Goal: Transaction & Acquisition: Purchase product/service

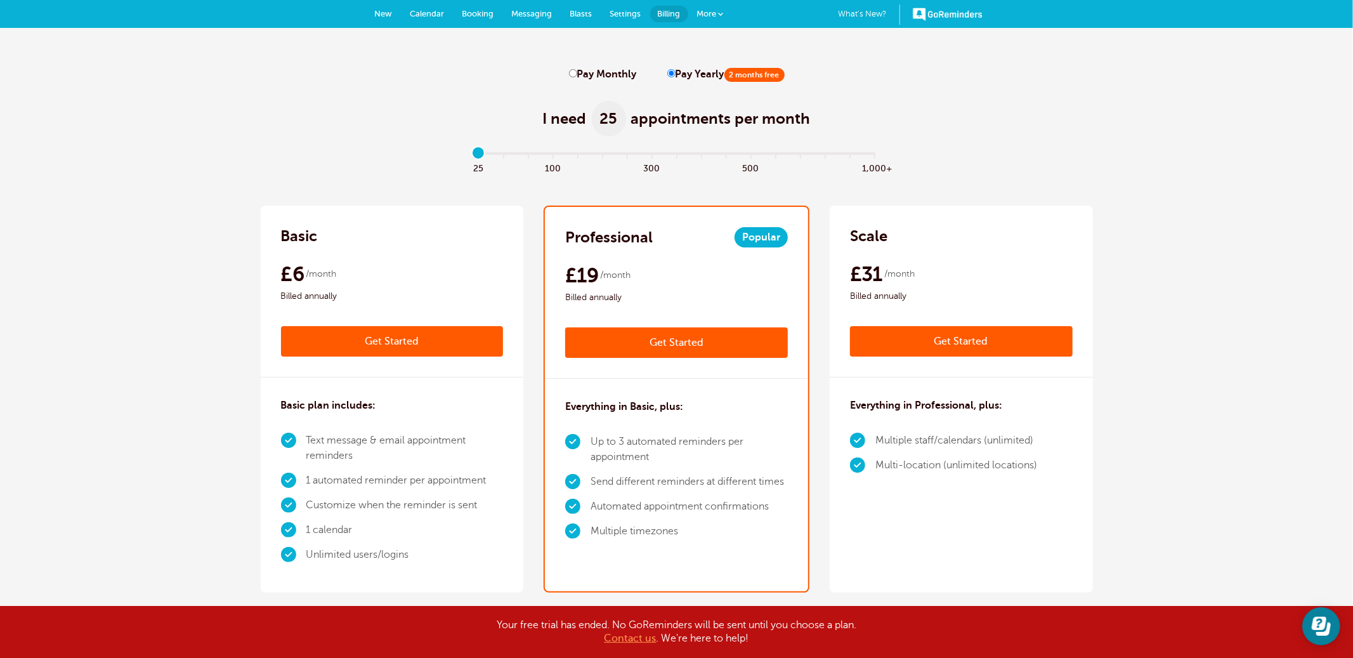
click at [379, 349] on link "Get Started" at bounding box center [392, 341] width 223 height 30
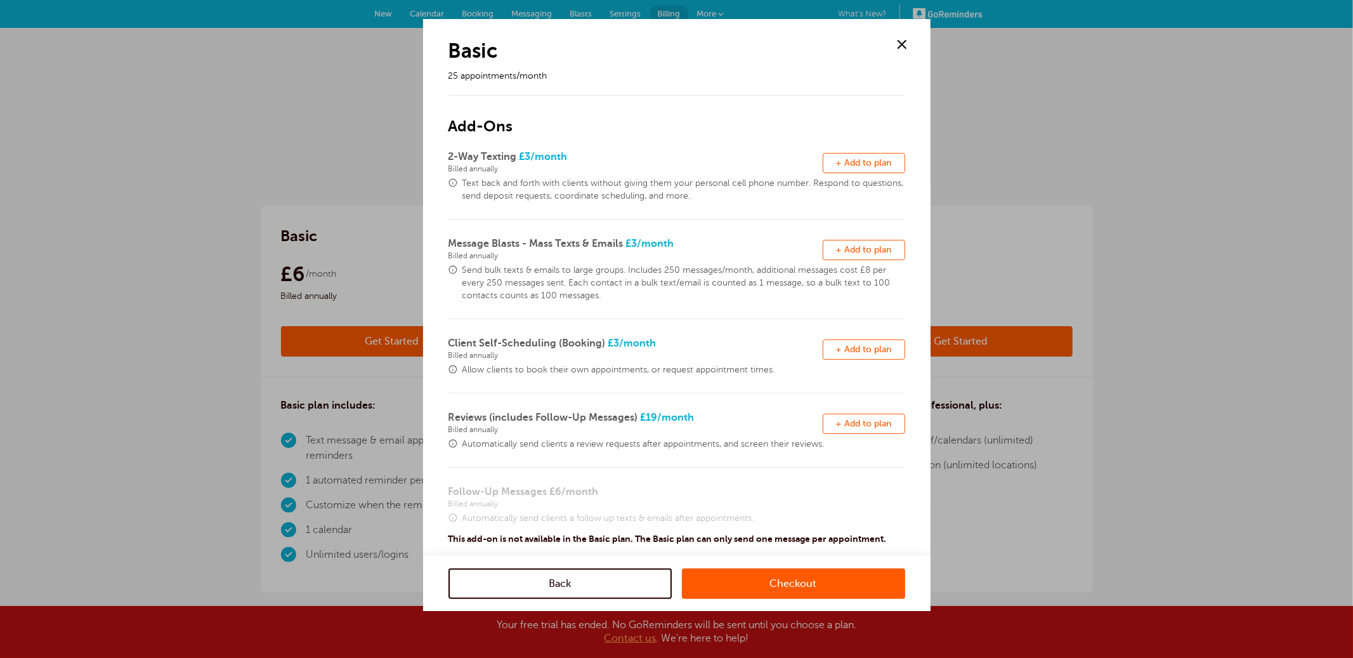
click at [889, 163] on span "+ Add to plan" at bounding box center [864, 163] width 56 height 10
drag, startPoint x: 883, startPoint y: 252, endPoint x: 862, endPoint y: 363, distance: 113.1
click at [883, 253] on span "+ Add to plan" at bounding box center [864, 250] width 56 height 10
click at [863, 355] on button "Remove + Add to plan" at bounding box center [864, 349] width 82 height 20
drag, startPoint x: 862, startPoint y: 435, endPoint x: 862, endPoint y: 427, distance: 8.3
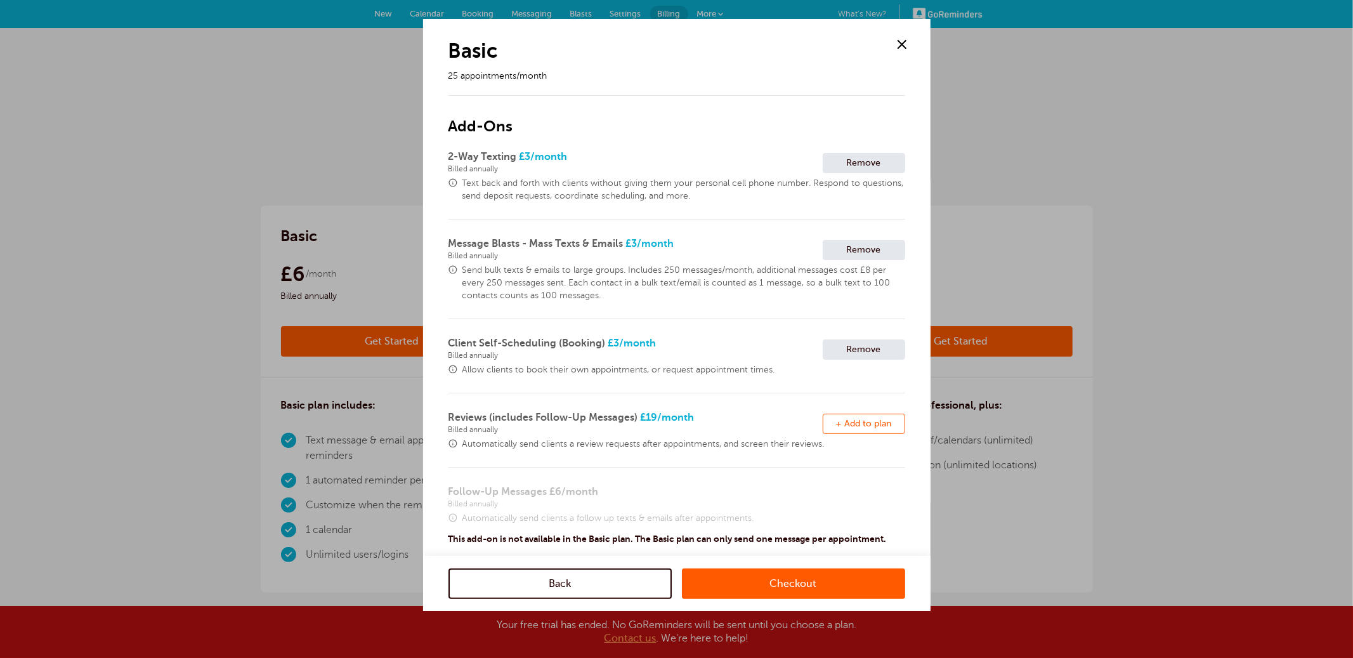
click at [862, 434] on div "Remove + Add to plan" at bounding box center [864, 424] width 82 height 28
click at [862, 427] on span "+ Add to plan" at bounding box center [864, 424] width 56 height 10
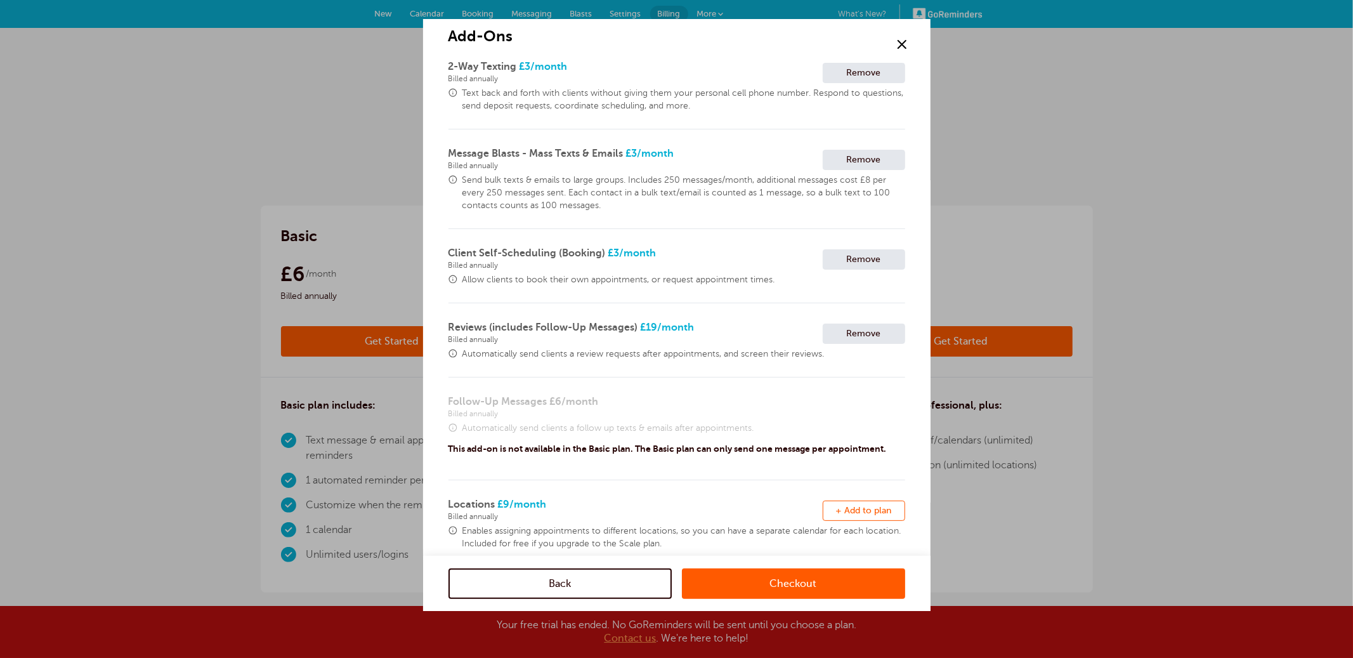
scroll to position [204, 0]
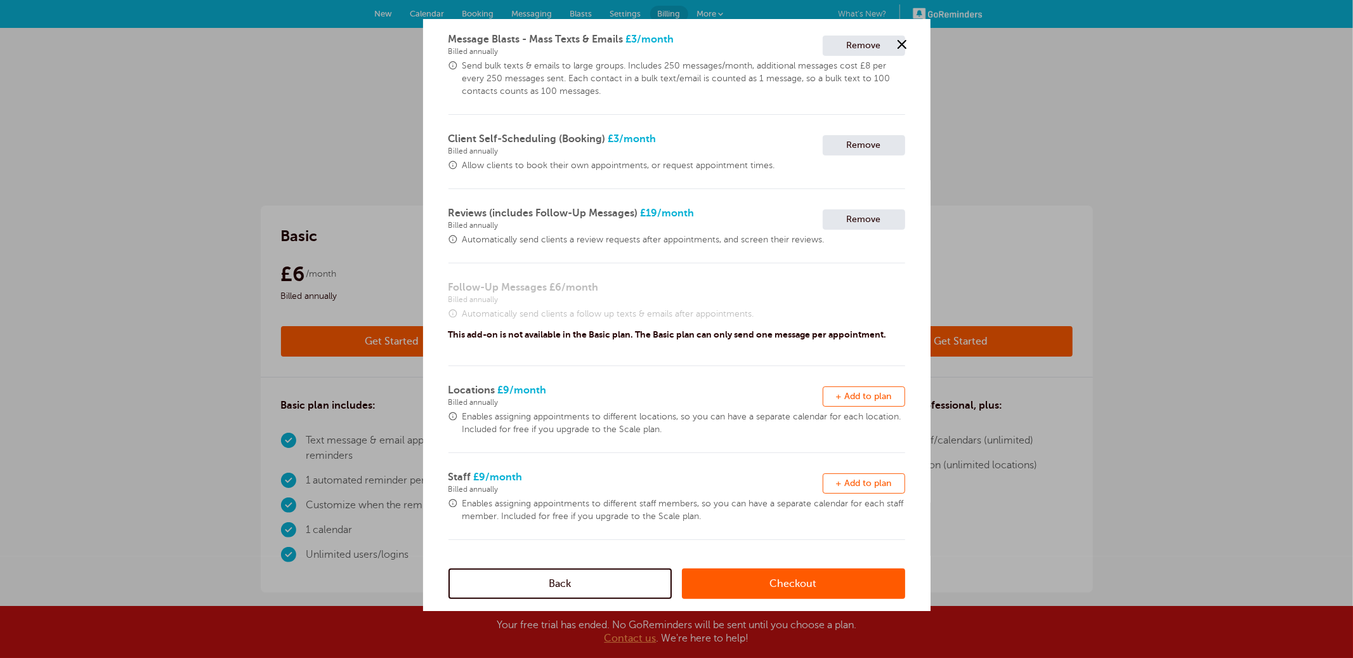
click at [857, 391] on span "+ Add to plan" at bounding box center [864, 396] width 56 height 10
click at [856, 468] on div "2-Way Texting £3 /month Billed annually Remove + Add to plan Text back and fort…" at bounding box center [676, 242] width 457 height 595
click at [851, 483] on span "+ Add to plan" at bounding box center [864, 483] width 56 height 10
click at [798, 583] on link "Checkout" at bounding box center [793, 583] width 223 height 30
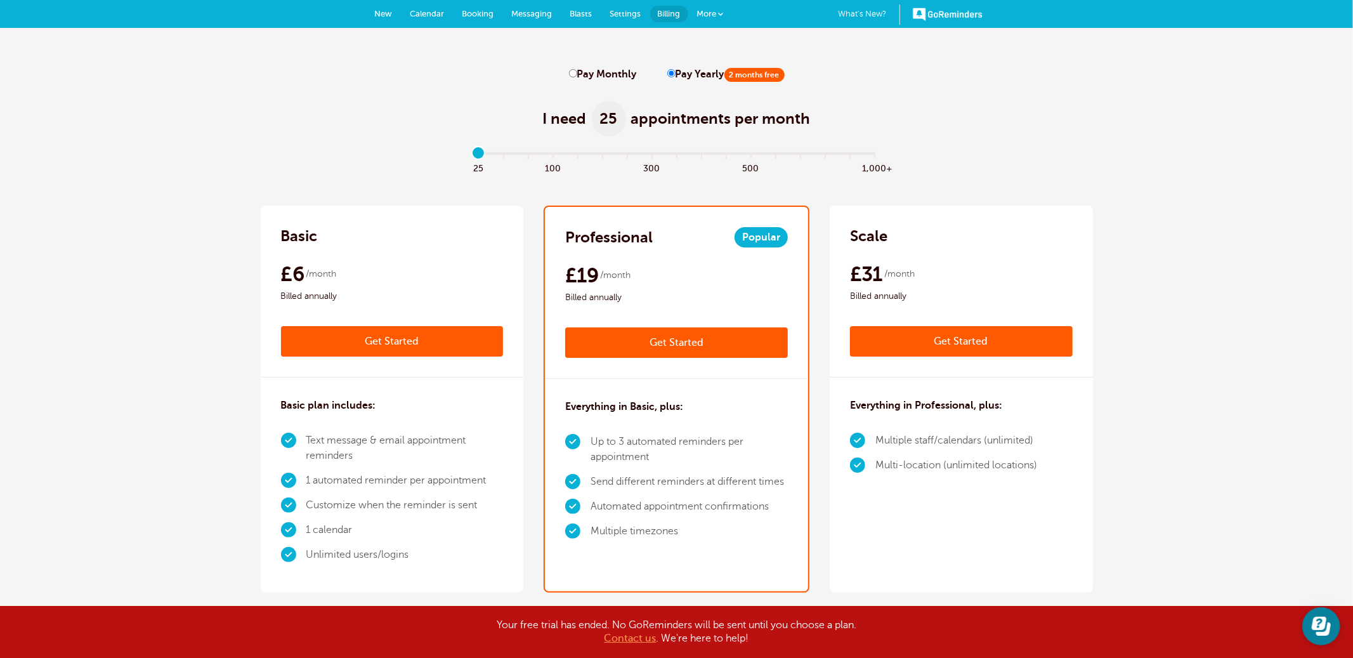
drag, startPoint x: 641, startPoint y: 344, endPoint x: 665, endPoint y: 368, distance: 33.6
click at [640, 344] on link "Get Started" at bounding box center [676, 342] width 223 height 30
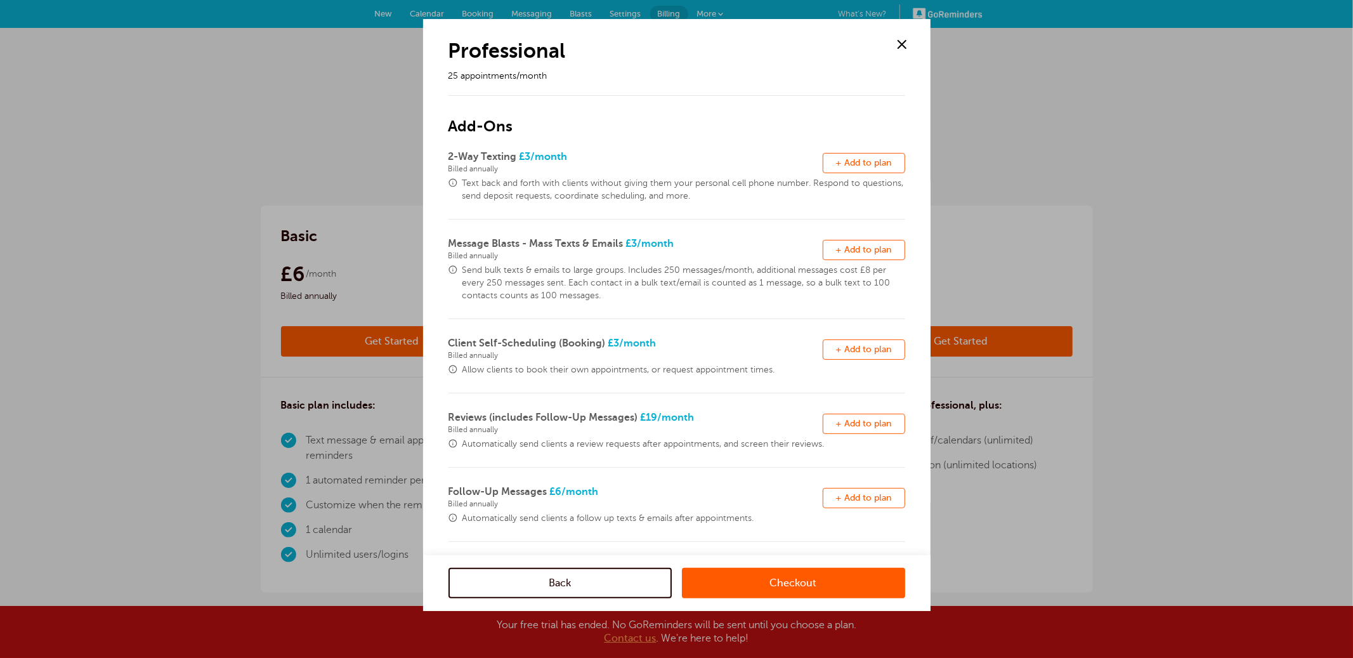
click at [852, 497] on span "+ Add to plan" at bounding box center [864, 498] width 56 height 10
click at [762, 579] on link "Checkout" at bounding box center [793, 583] width 223 height 30
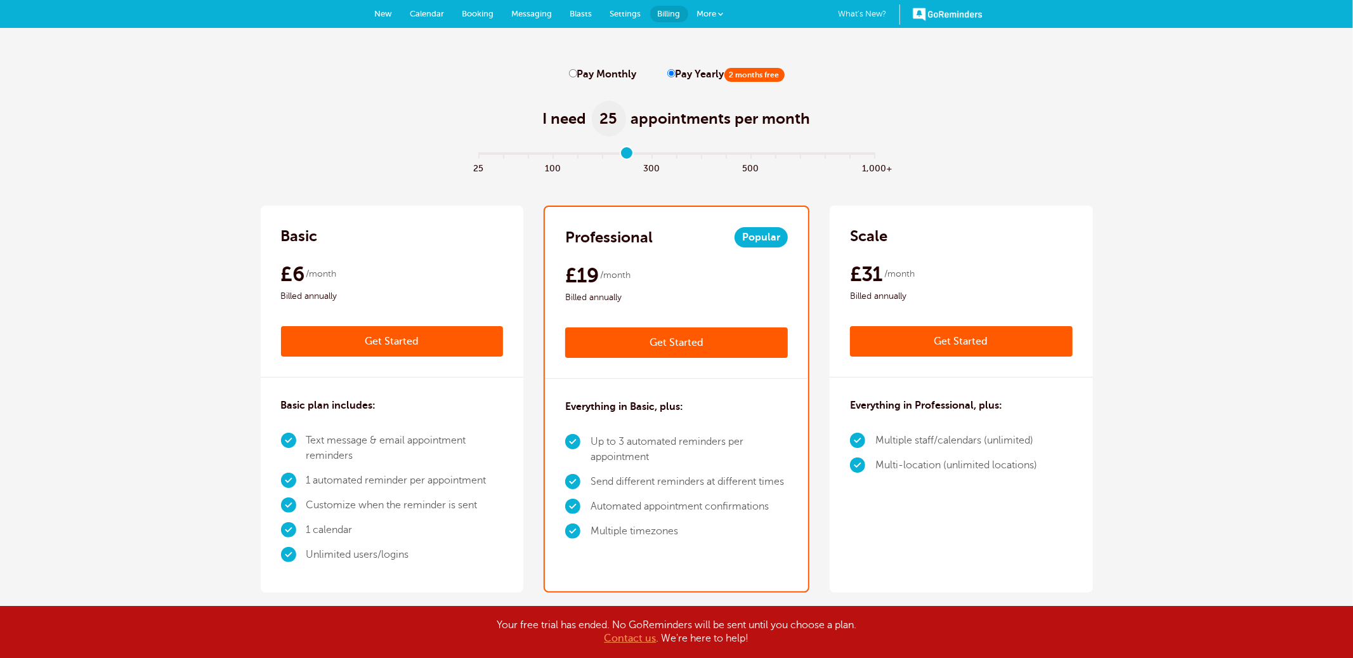
type input "6"
click at [628, 155] on input "range" at bounding box center [676, 156] width 410 height 3
click at [971, 338] on link "Get Started" at bounding box center [961, 341] width 223 height 30
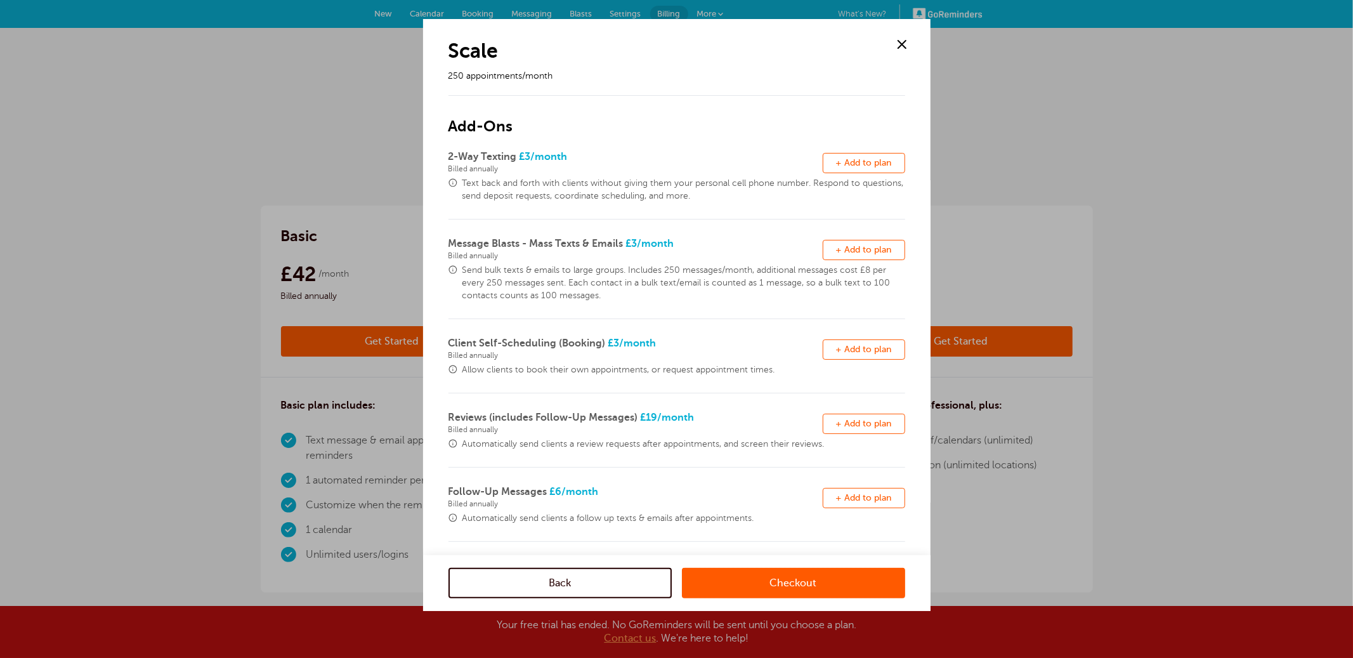
drag, startPoint x: 753, startPoint y: 580, endPoint x: 721, endPoint y: 539, distance: 51.5
click at [753, 580] on link "Checkout" at bounding box center [793, 583] width 223 height 30
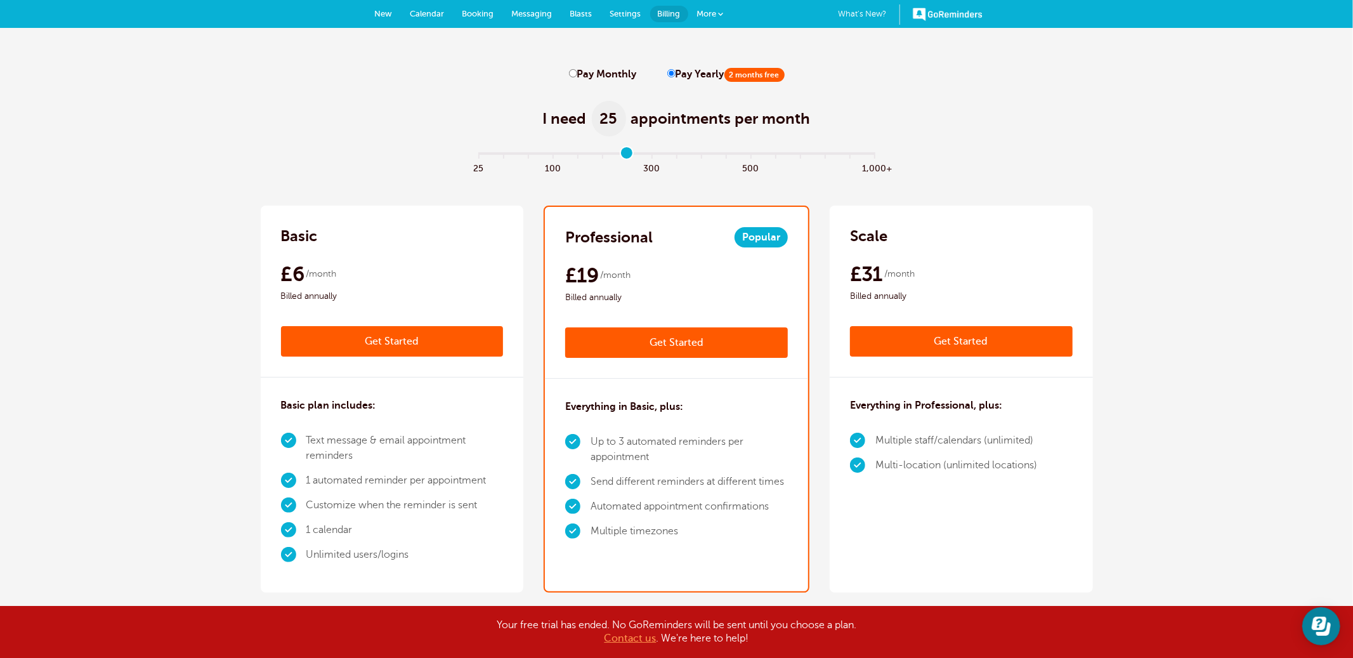
click at [927, 134] on div "I need 25 appointments per month" at bounding box center [677, 112] width 832 height 62
type input "1"
click at [505, 155] on input "range" at bounding box center [676, 156] width 410 height 3
click at [943, 334] on link "Get Started" at bounding box center [961, 341] width 223 height 30
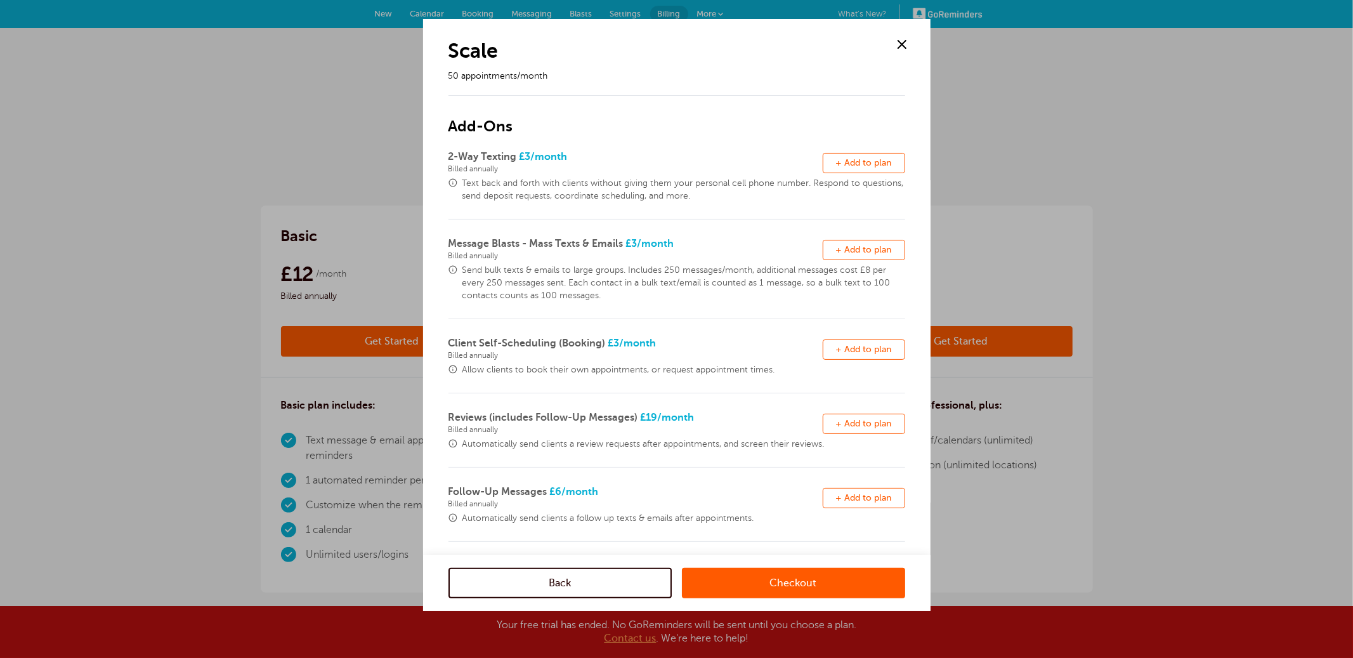
click at [794, 590] on link "Checkout" at bounding box center [793, 583] width 223 height 30
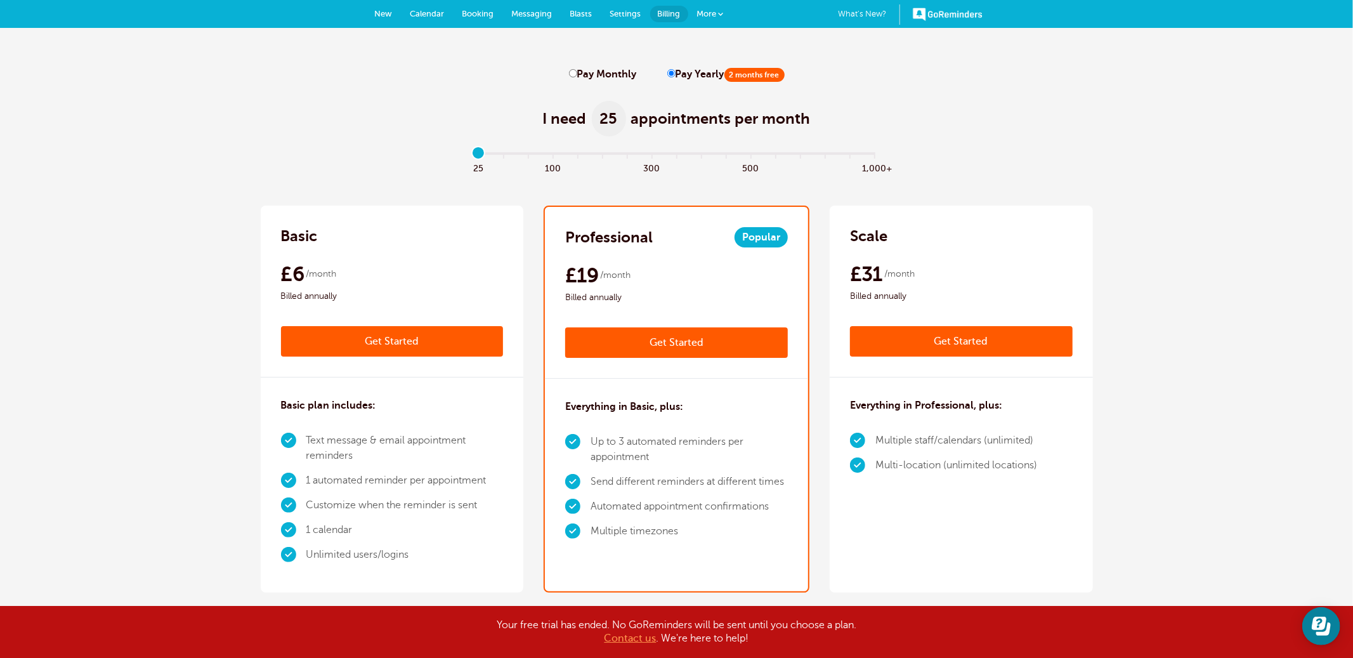
drag, startPoint x: 475, startPoint y: 154, endPoint x: 496, endPoint y: 157, distance: 21.2
click at [475, 155] on input "range" at bounding box center [676, 156] width 410 height 3
drag, startPoint x: 505, startPoint y: 158, endPoint x: 517, endPoint y: 157, distance: 12.1
type input "1"
click at [505, 157] on input "range" at bounding box center [676, 156] width 410 height 3
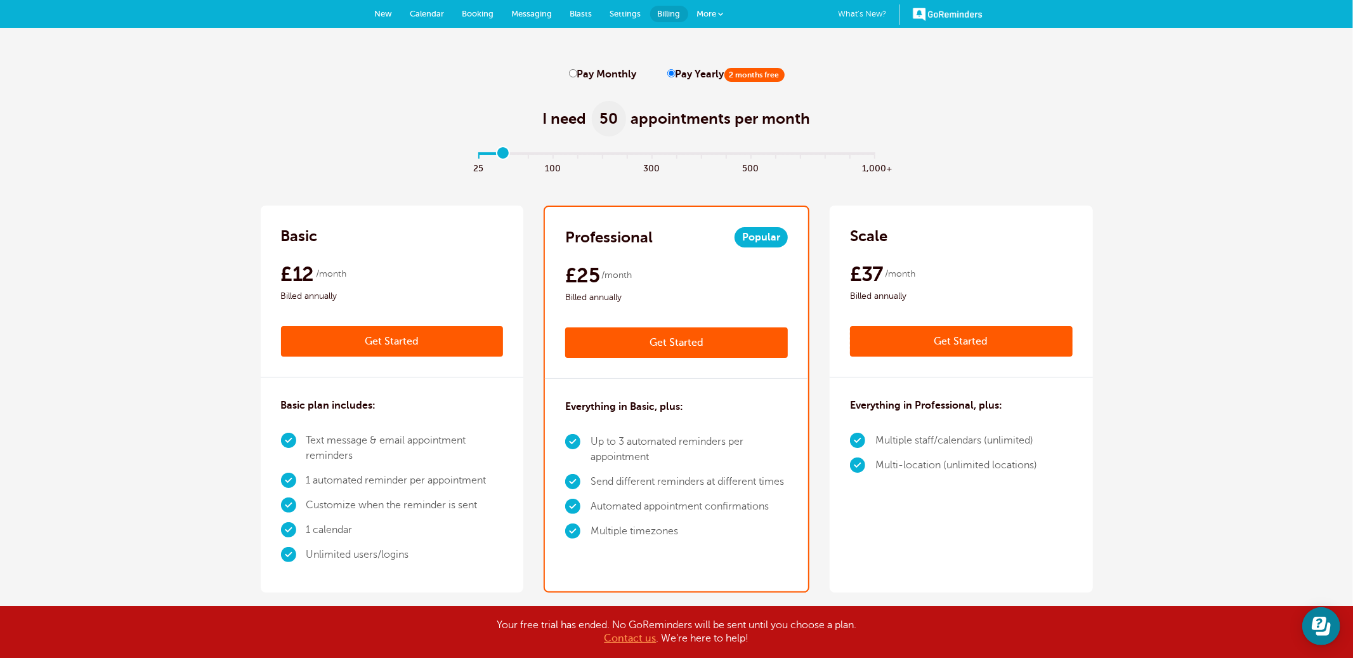
click at [975, 338] on link "Get Started" at bounding box center [961, 341] width 223 height 30
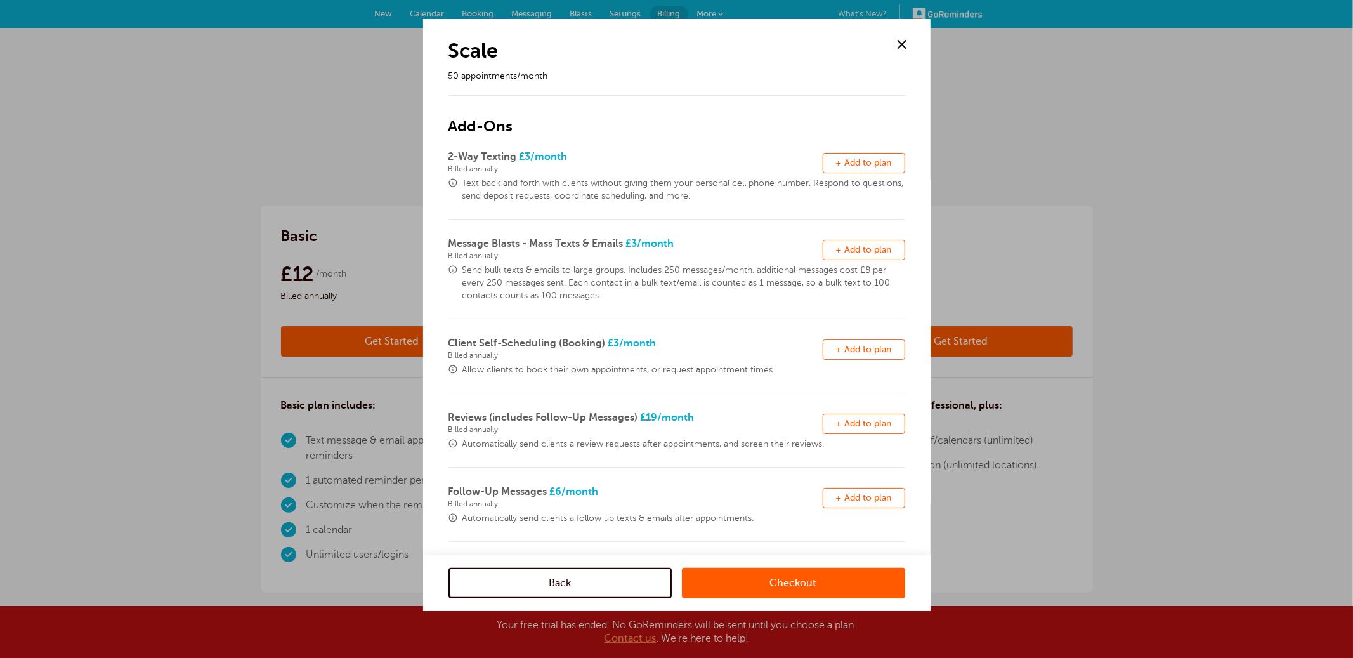
click at [823, 580] on link "Checkout" at bounding box center [793, 583] width 223 height 30
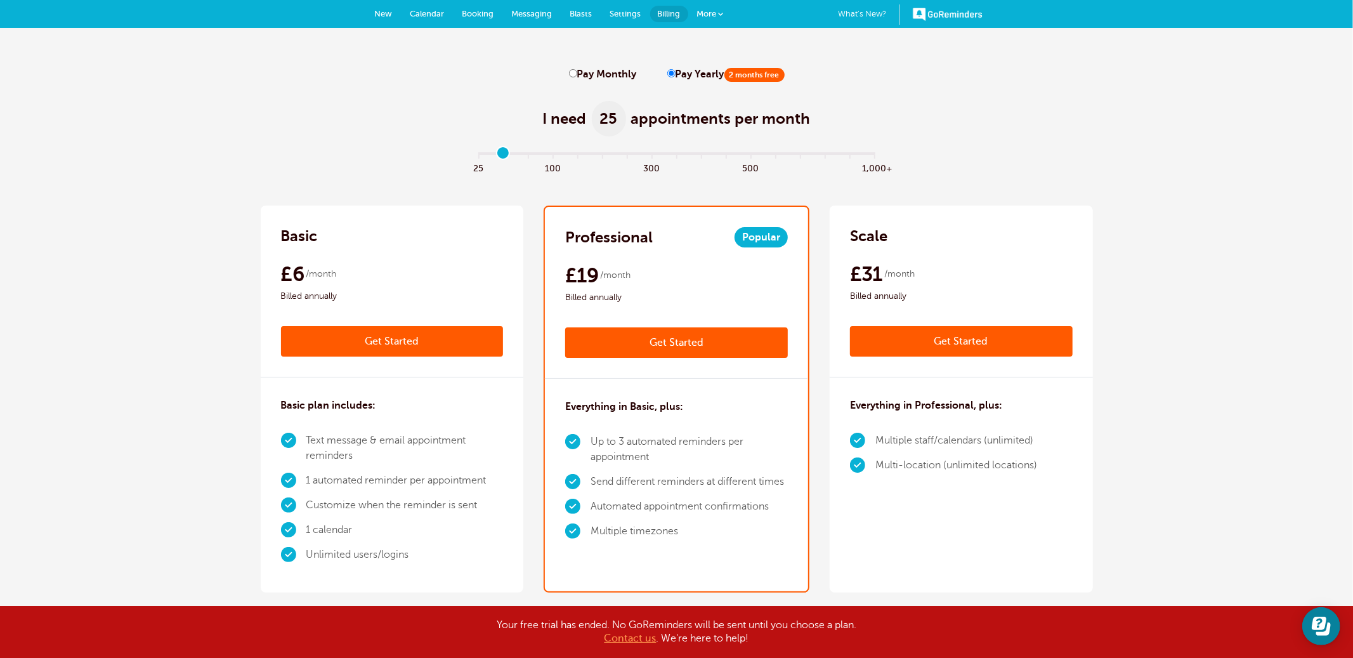
click at [571, 72] on input "Pay Monthly" at bounding box center [573, 73] width 8 height 8
radio input "true"
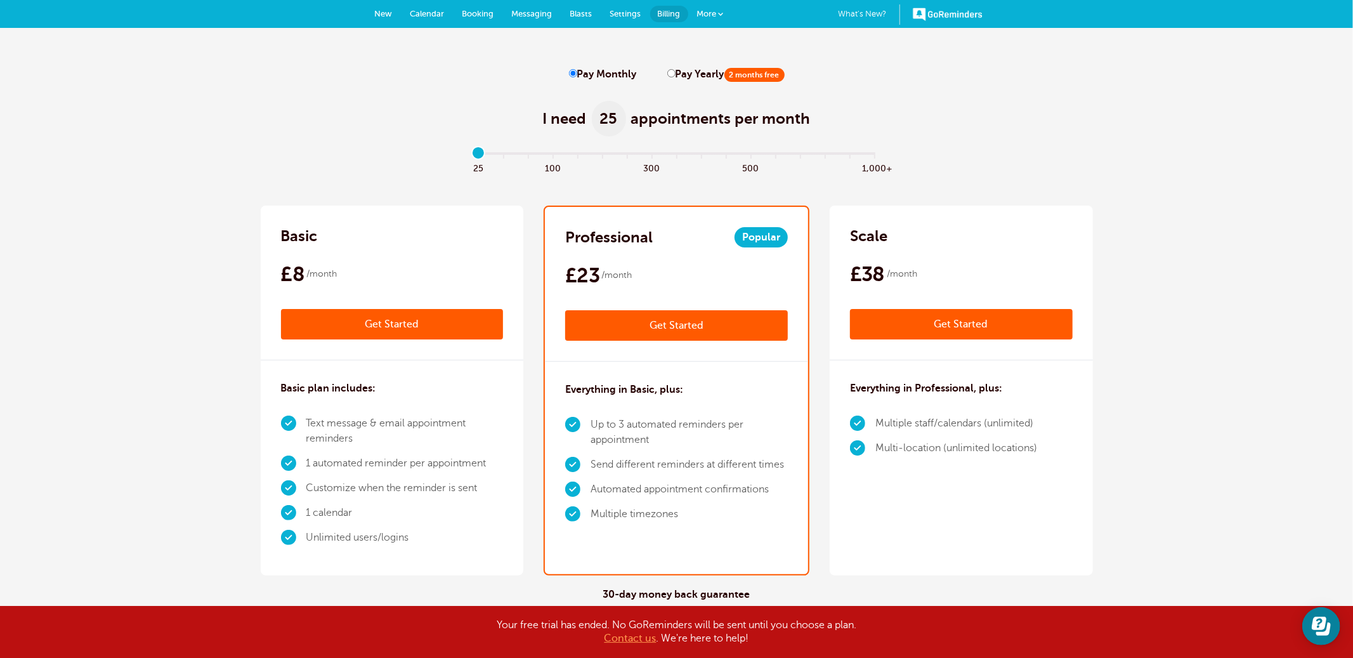
type input "0"
click at [478, 157] on input "range" at bounding box center [676, 156] width 410 height 3
click at [400, 327] on link "Get Started" at bounding box center [392, 324] width 223 height 30
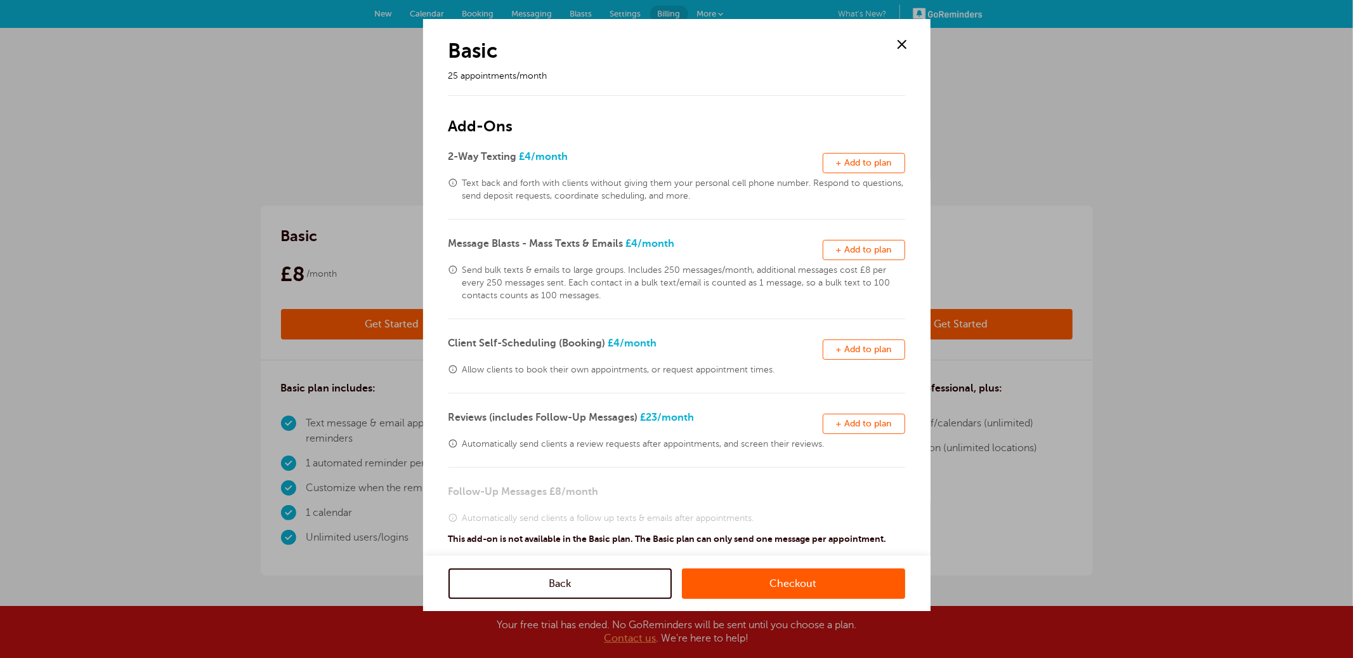
click at [860, 156] on button "Remove + Add to plan" at bounding box center [864, 163] width 82 height 20
click at [866, 250] on span "+ Add to plan" at bounding box center [864, 250] width 56 height 10
click at [864, 348] on span "+ Add to plan" at bounding box center [864, 349] width 56 height 10
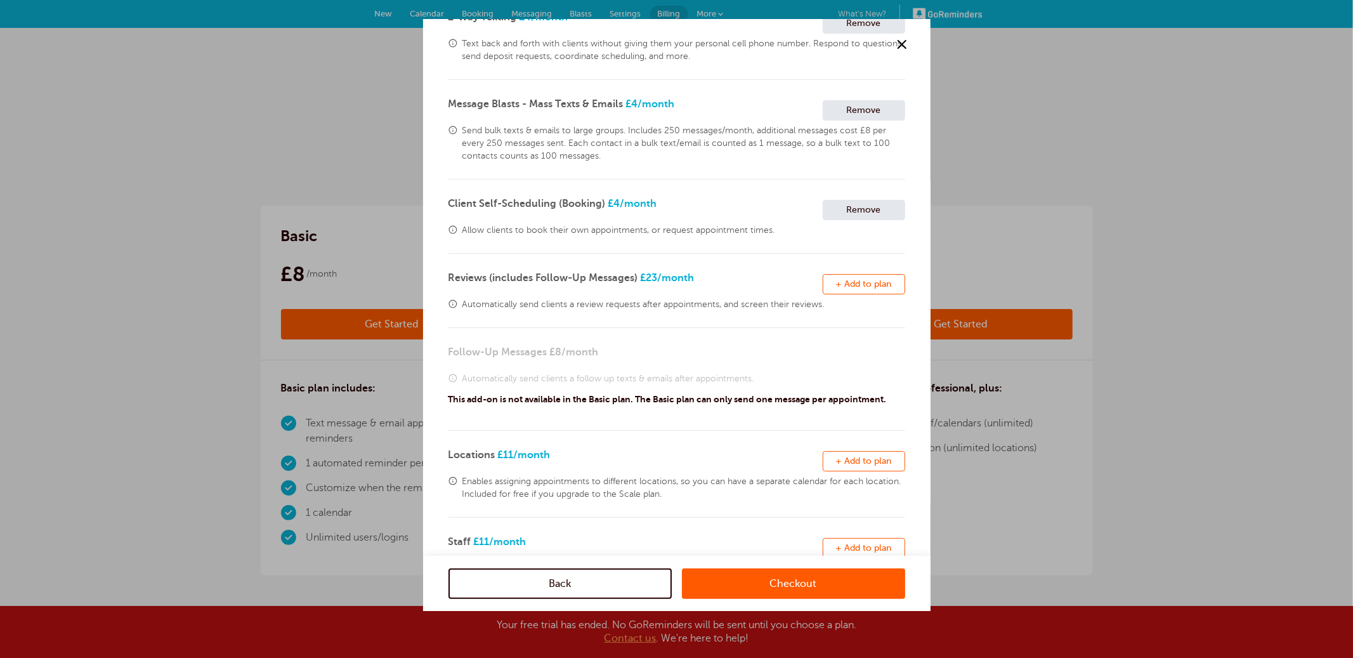
scroll to position [150, 0]
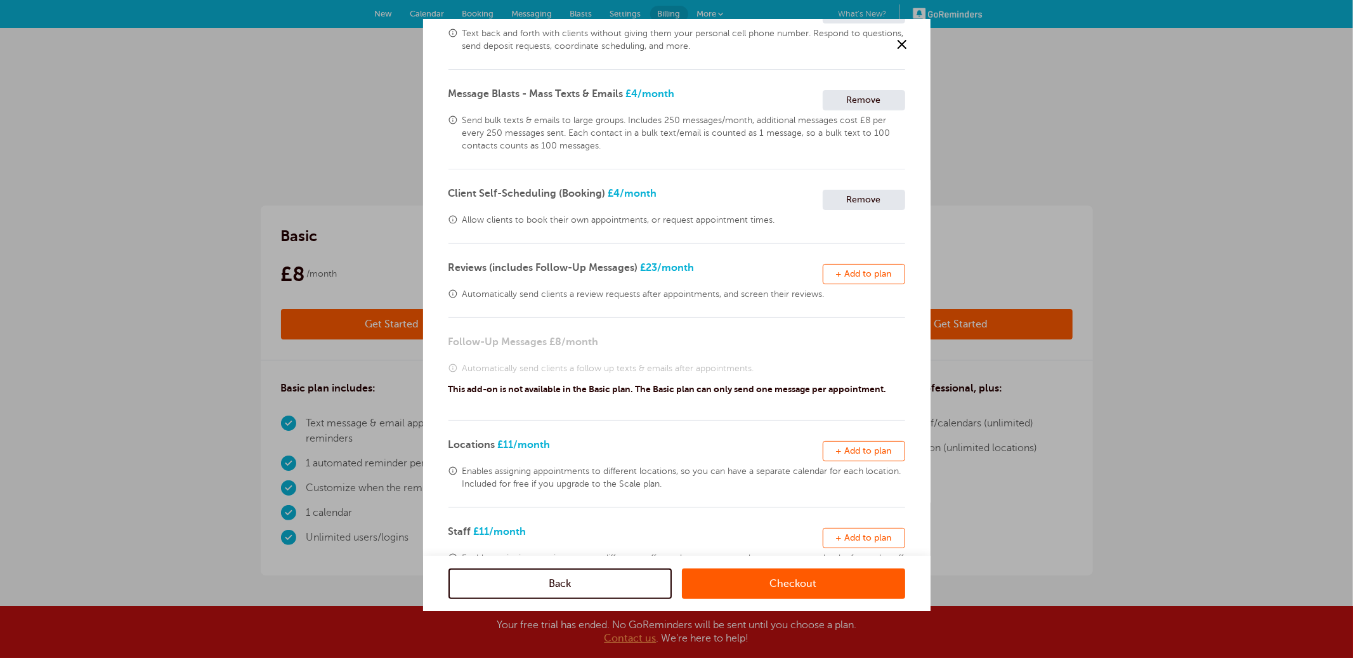
drag, startPoint x: 865, startPoint y: 275, endPoint x: 849, endPoint y: 450, distance: 175.7
click at [864, 275] on span "+ Add to plan" at bounding box center [864, 274] width 56 height 10
drag, startPoint x: 855, startPoint y: 457, endPoint x: 855, endPoint y: 524, distance: 66.6
click at [855, 457] on button "Remove + Add to plan" at bounding box center [864, 451] width 82 height 20
drag, startPoint x: 855, startPoint y: 535, endPoint x: 851, endPoint y: 525, distance: 11.1
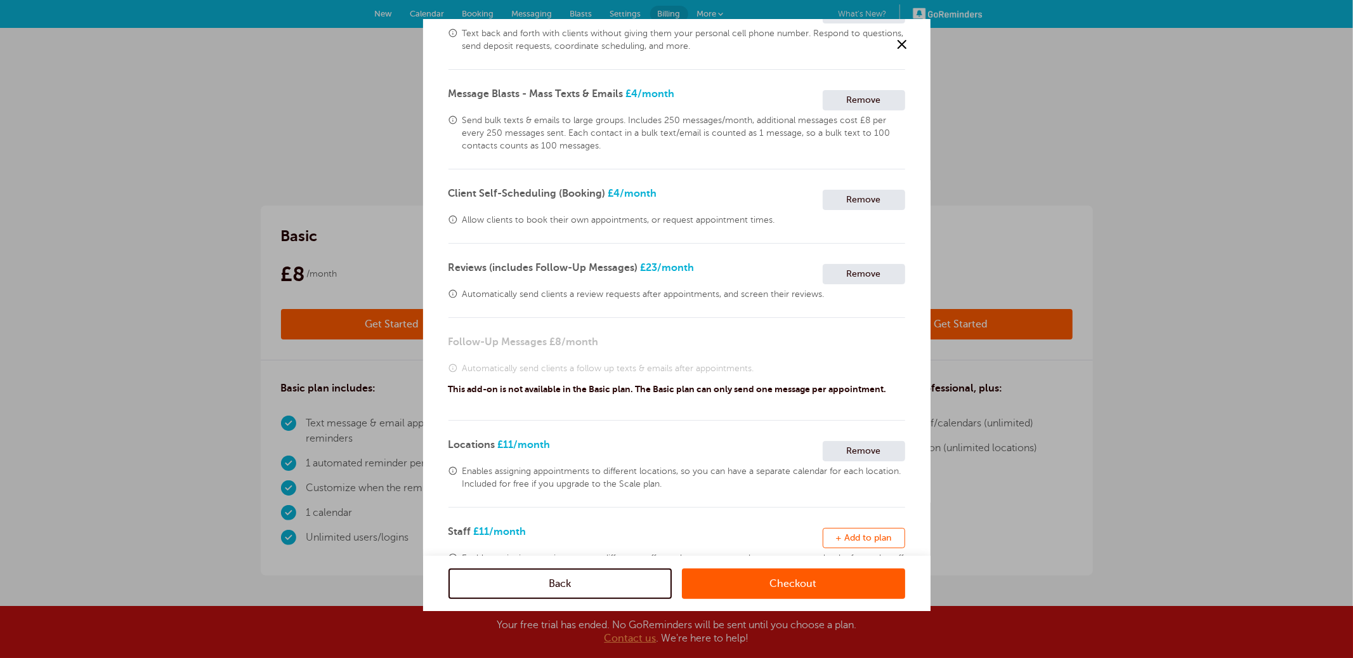
click at [855, 535] on span "+ Add to plan" at bounding box center [864, 538] width 56 height 10
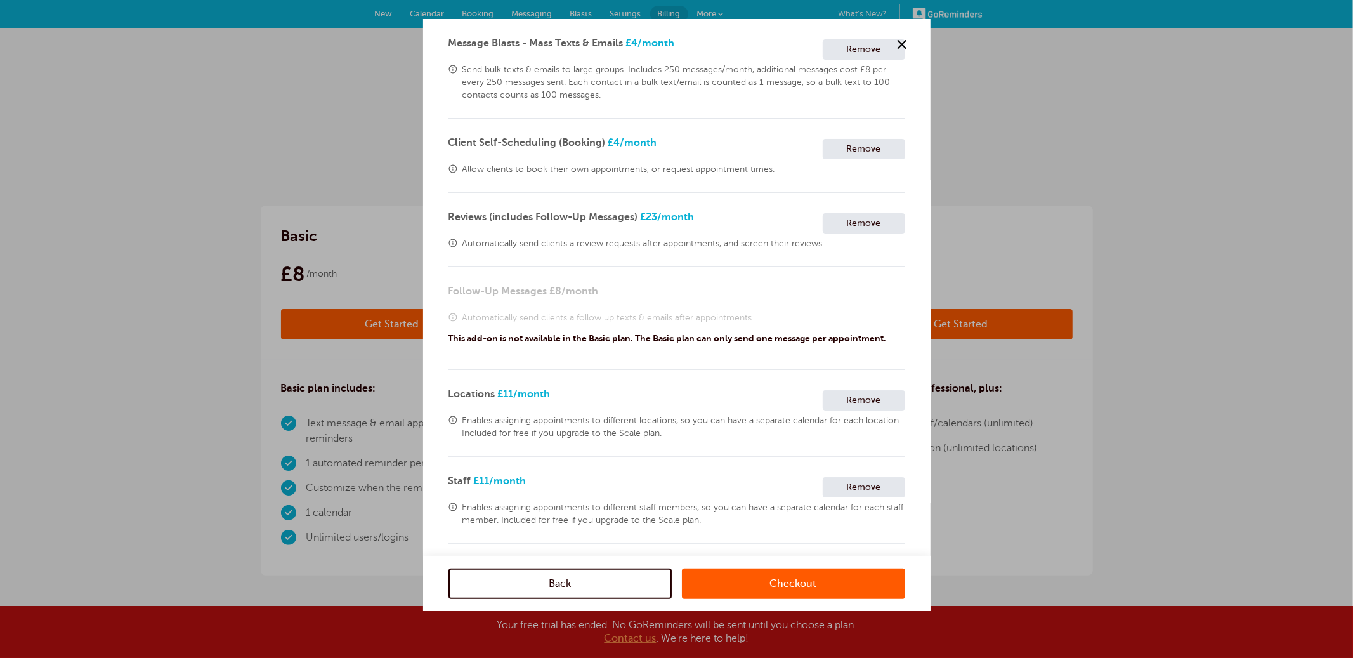
scroll to position [204, 0]
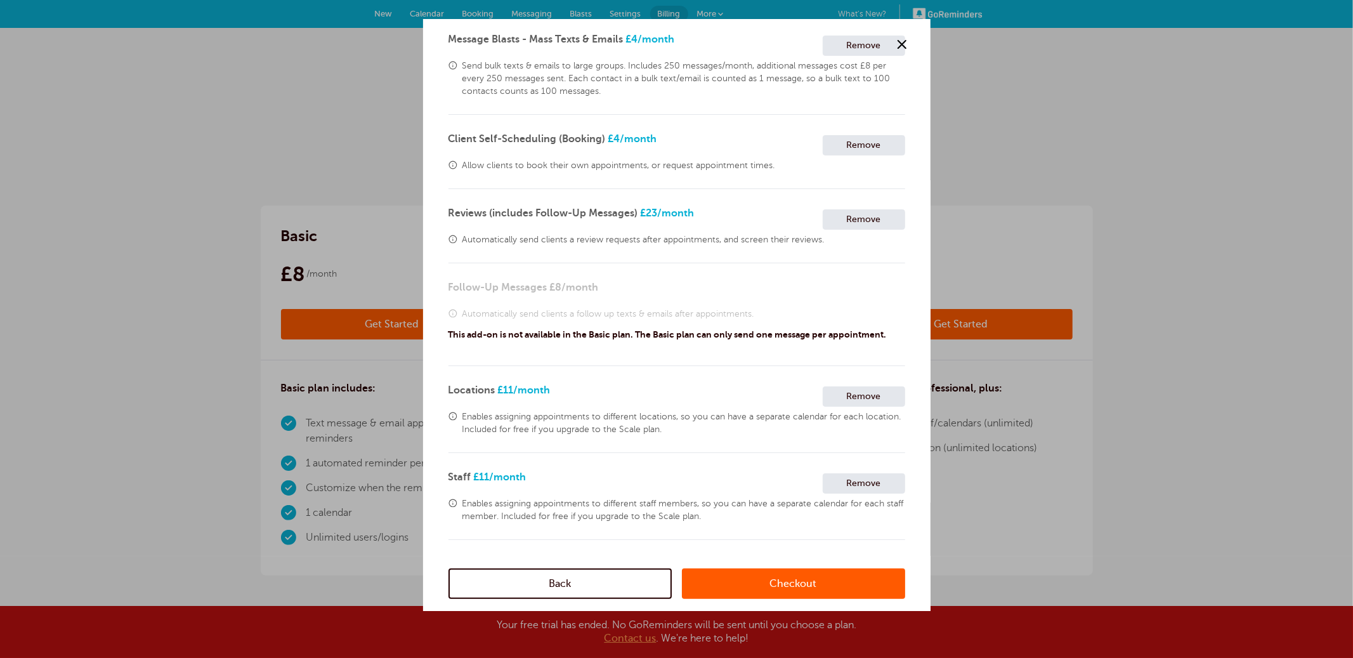
click at [788, 583] on link "Checkout" at bounding box center [793, 583] width 223 height 30
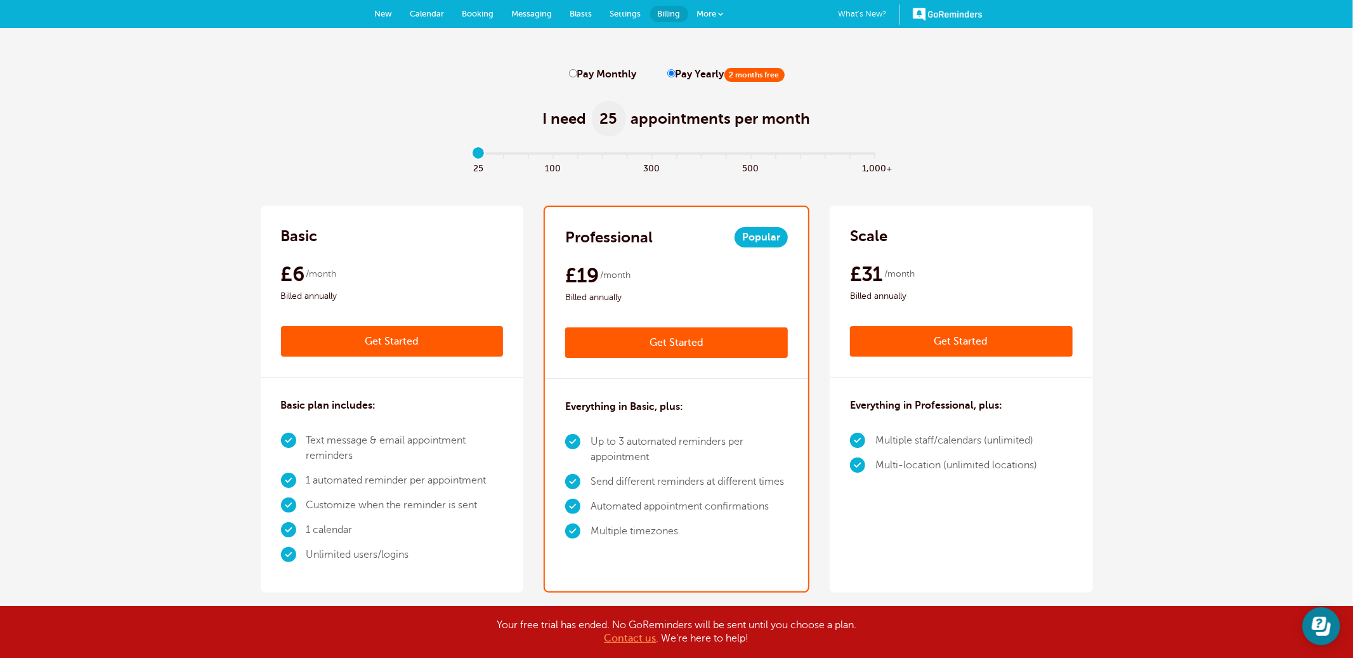
click at [708, 339] on link "Get Started" at bounding box center [676, 342] width 223 height 30
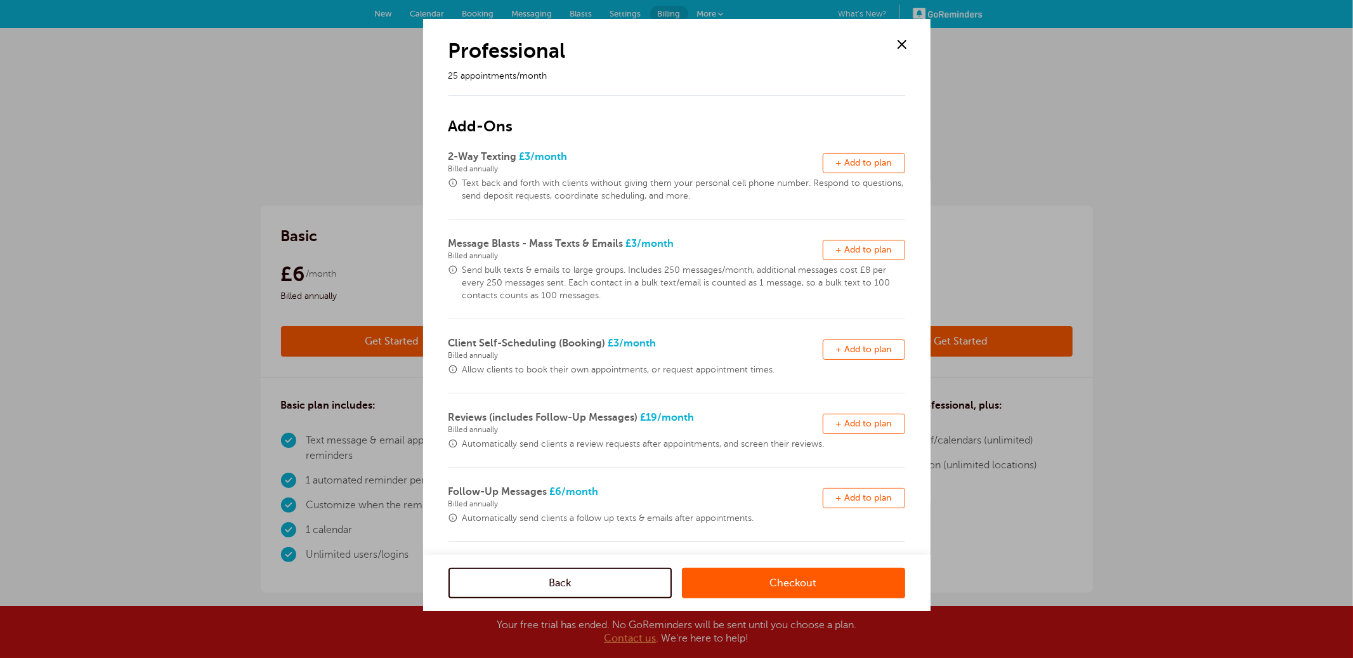
drag, startPoint x: 850, startPoint y: 497, endPoint x: 847, endPoint y: 486, distance: 10.5
click at [849, 497] on span "+ Add to plan" at bounding box center [864, 498] width 56 height 10
click at [899, 47] on span at bounding box center [901, 44] width 19 height 19
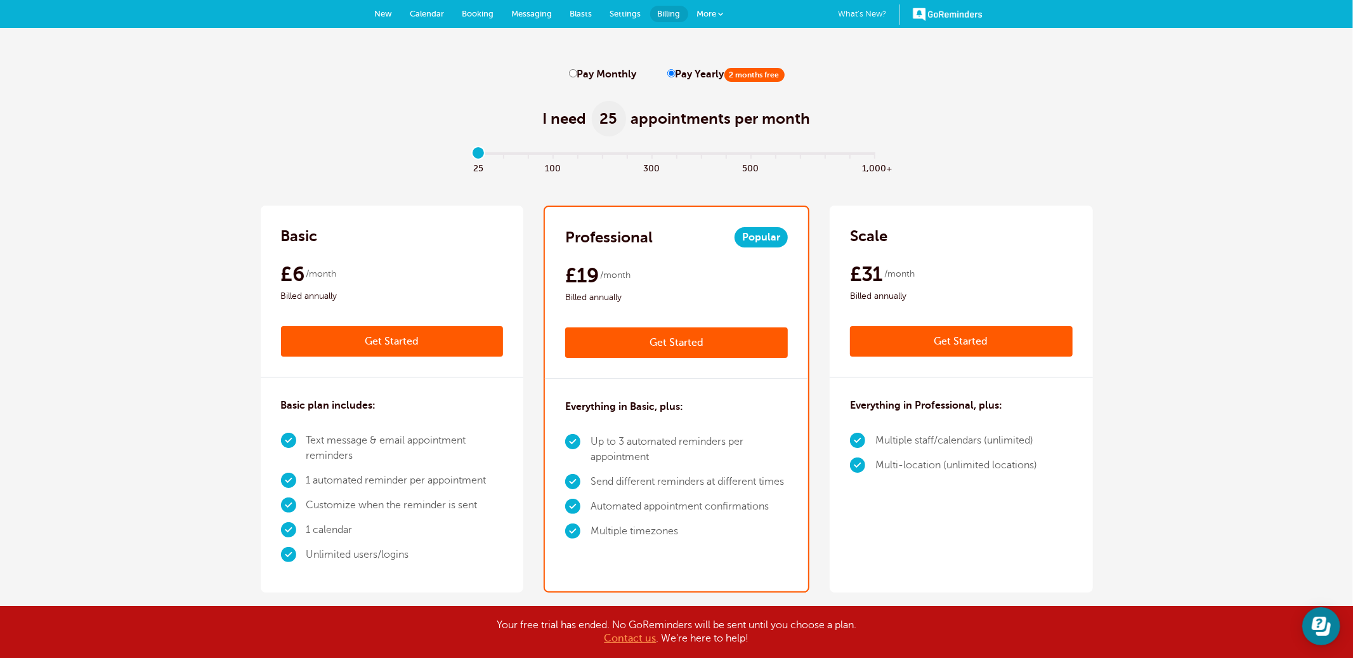
click at [575, 76] on input "Pay Monthly" at bounding box center [573, 73] width 8 height 8
radio input "true"
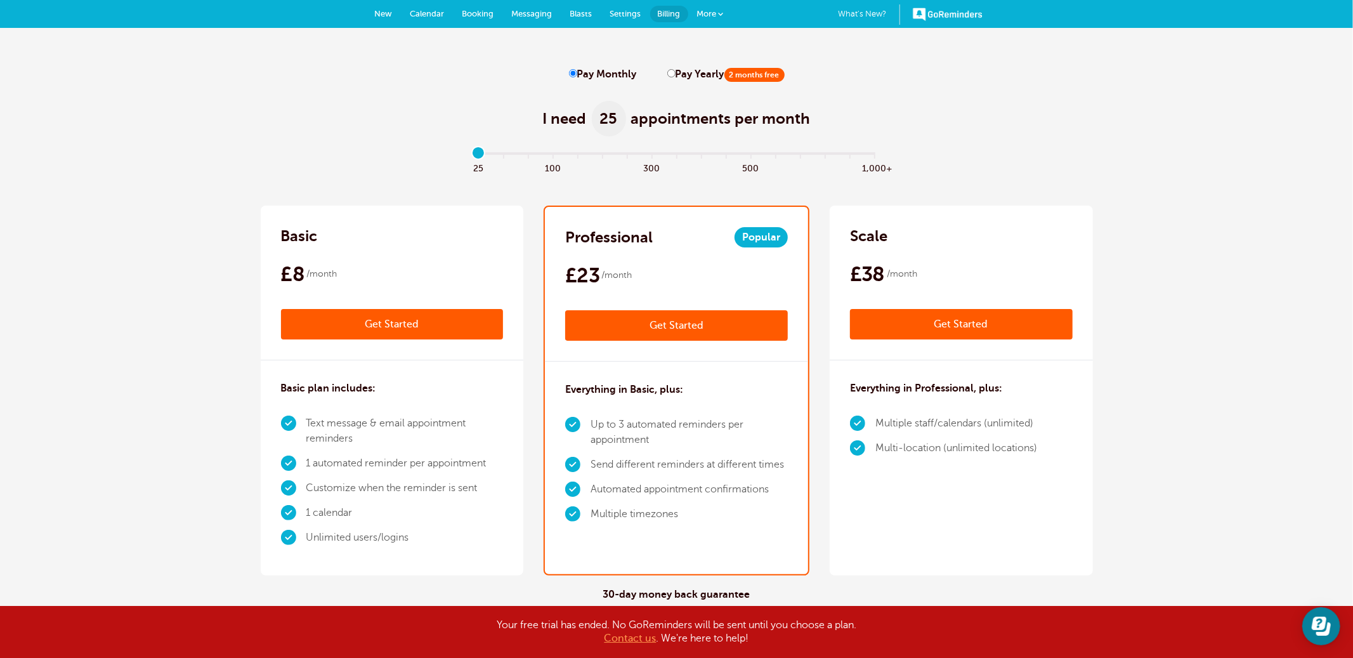
click at [672, 326] on link "Get Started" at bounding box center [676, 325] width 223 height 30
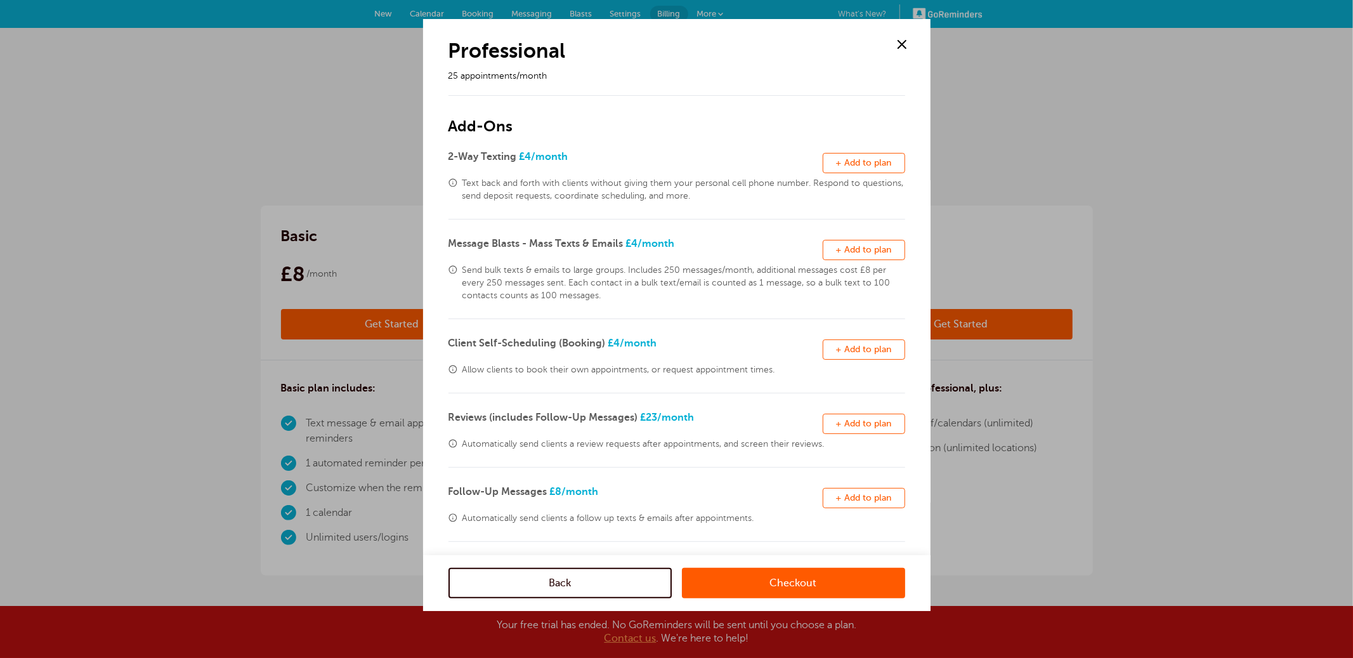
drag, startPoint x: 853, startPoint y: 495, endPoint x: 839, endPoint y: 505, distance: 17.3
click at [852, 495] on span "+ Add to plan" at bounding box center [864, 498] width 56 height 10
click at [797, 576] on link "Checkout" at bounding box center [793, 583] width 223 height 30
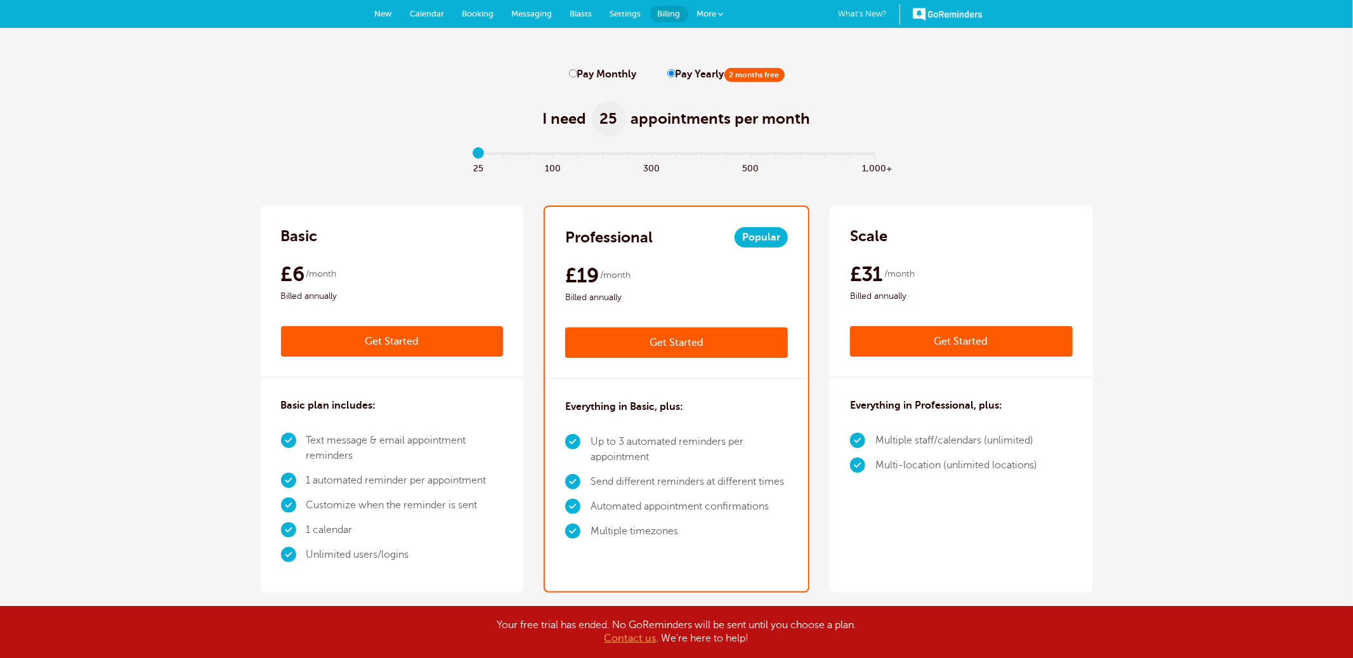
click at [582, 72] on label "Pay Monthly" at bounding box center [603, 74] width 68 height 12
click at [577, 72] on input "Pay Monthly" at bounding box center [573, 73] width 8 height 8
radio input "true"
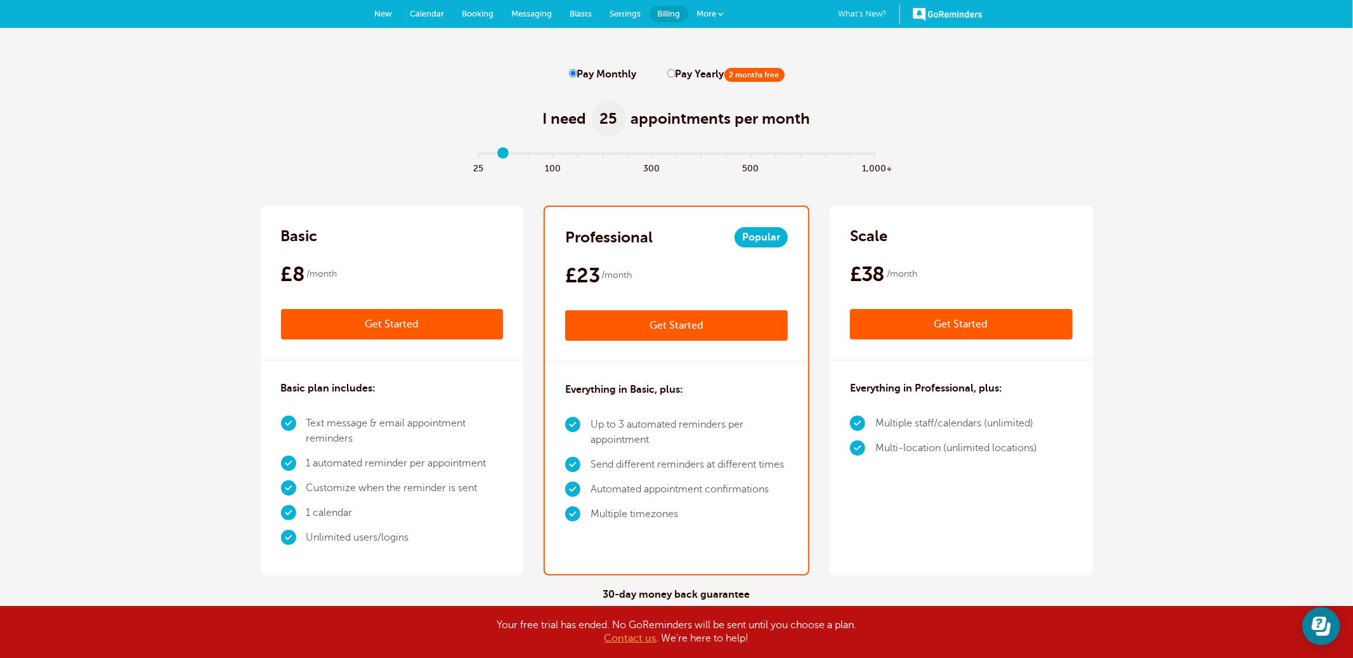
type input "1"
click at [498, 155] on input "range" at bounding box center [676, 156] width 410 height 3
click at [951, 325] on link "Get Started" at bounding box center [961, 324] width 223 height 30
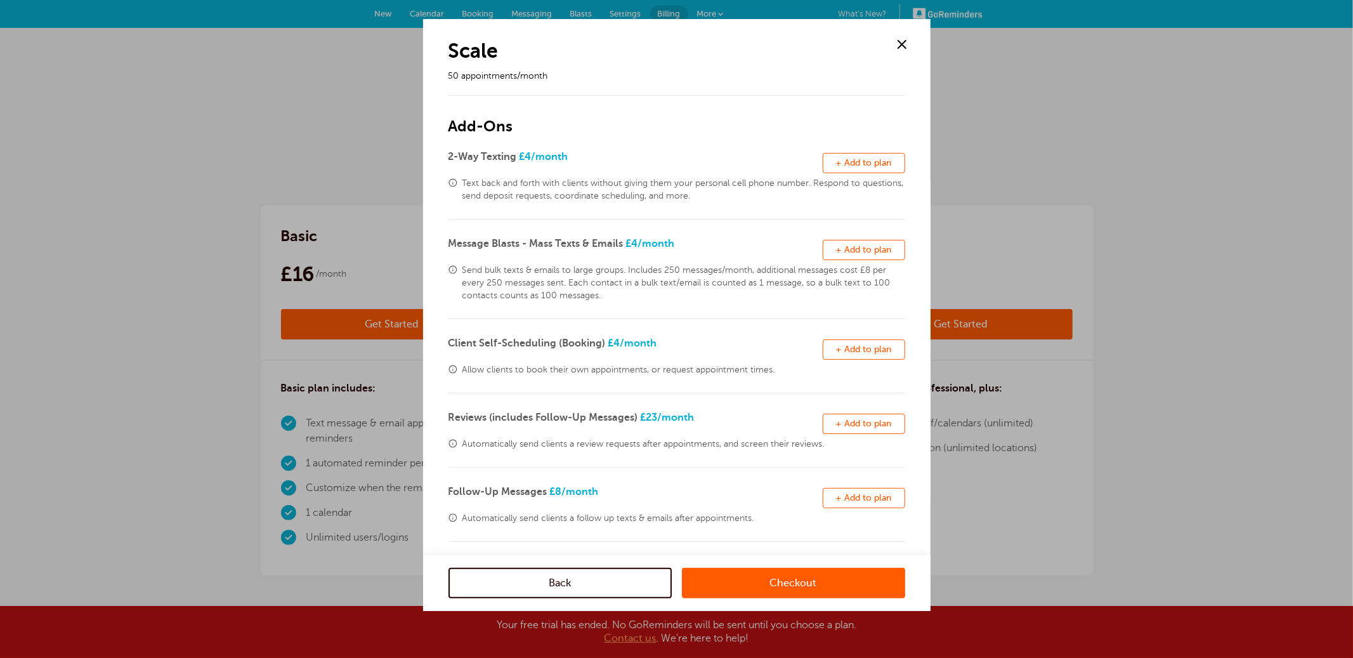
drag, startPoint x: 760, startPoint y: 584, endPoint x: 710, endPoint y: 472, distance: 122.3
click at [760, 584] on link "Checkout" at bounding box center [793, 583] width 223 height 30
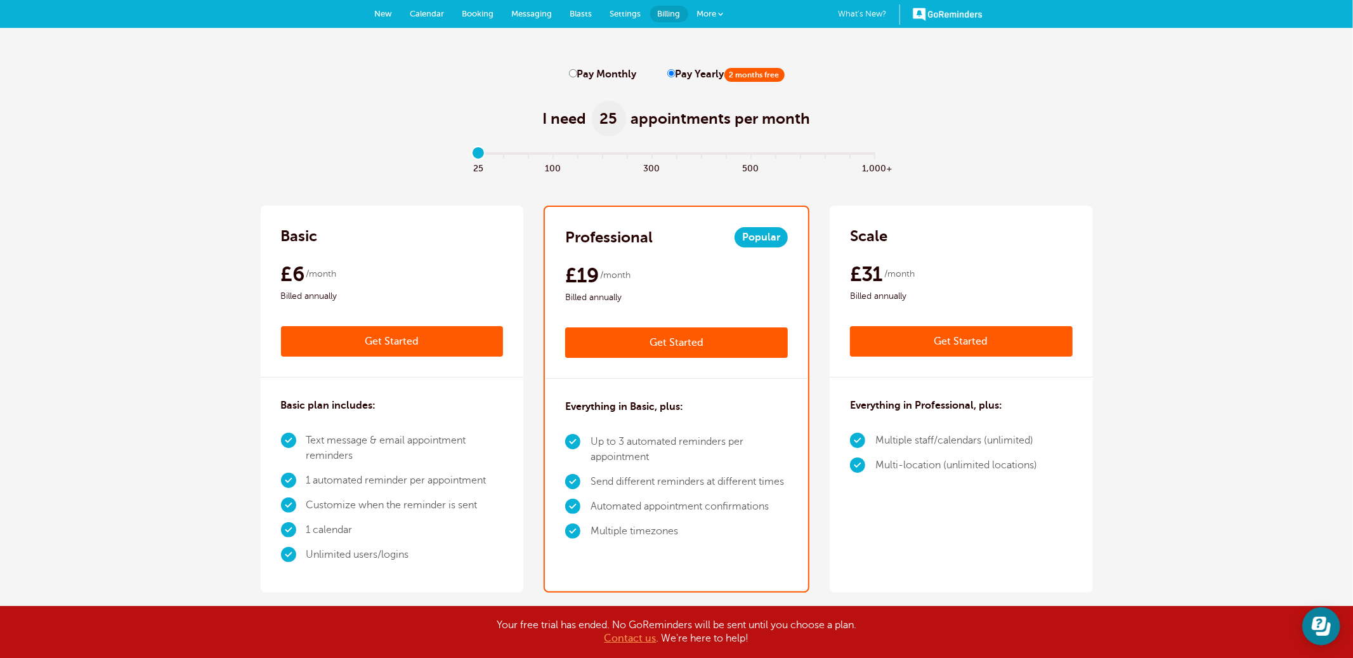
click at [573, 74] on input "Pay Monthly" at bounding box center [573, 73] width 8 height 8
radio input "true"
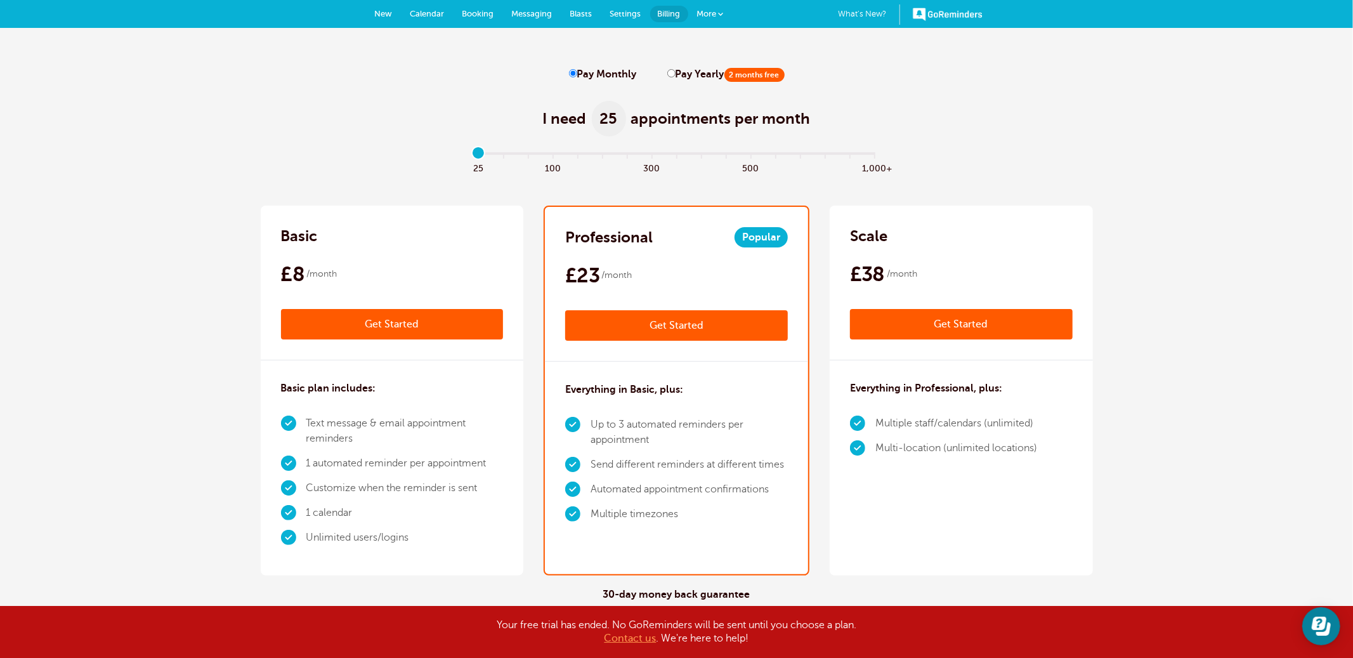
click at [510, 162] on span at bounding box center [503, 167] width 25 height 15
type input "1"
click at [958, 313] on link "Get Started" at bounding box center [961, 324] width 223 height 30
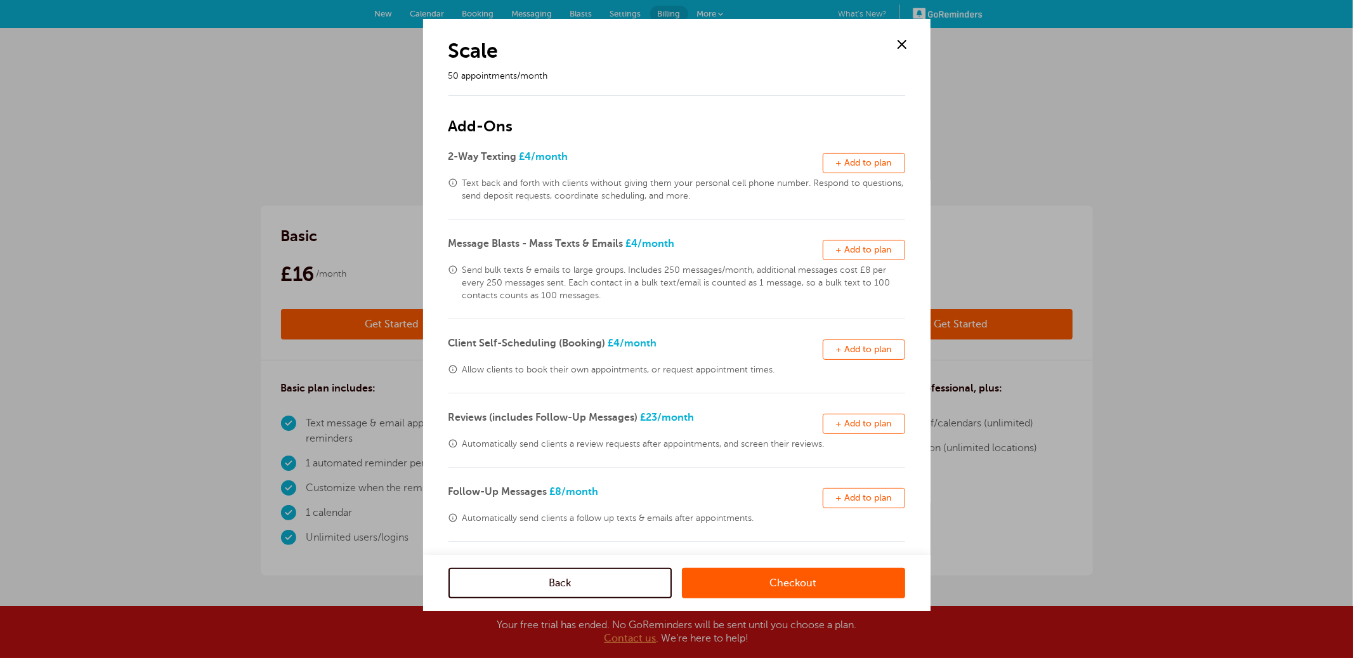
click at [782, 594] on link "Checkout" at bounding box center [793, 583] width 223 height 30
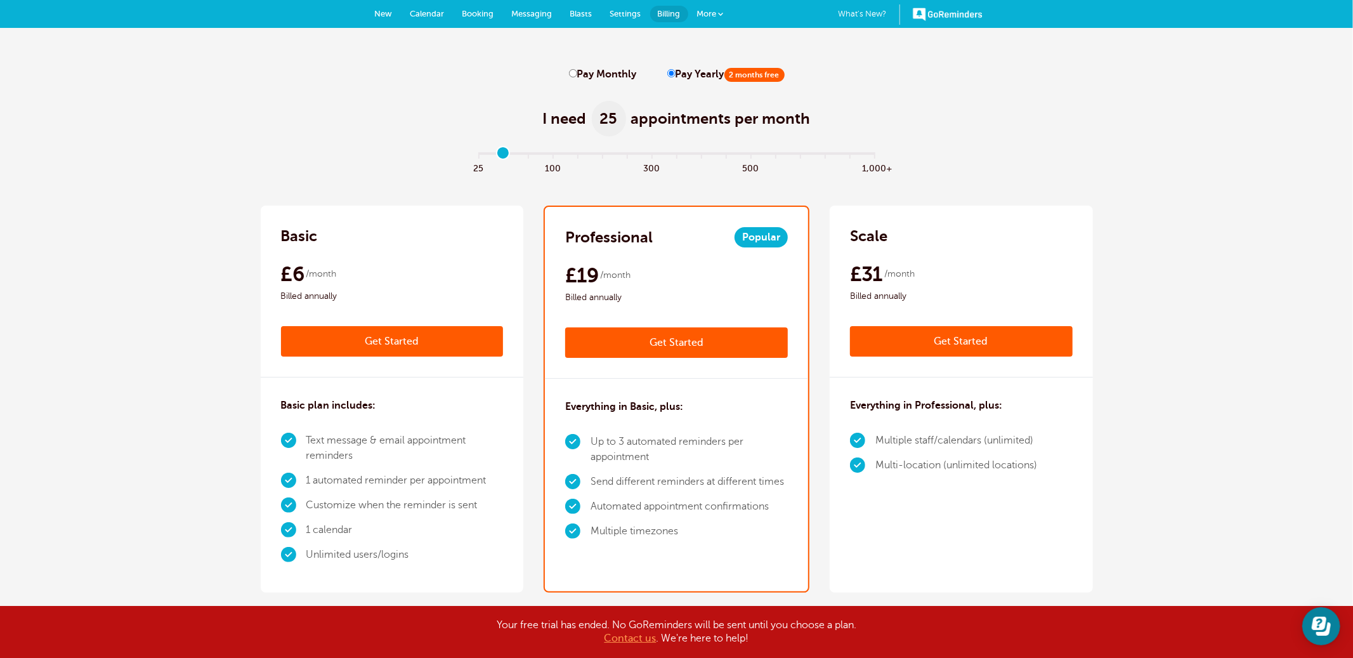
type input "1"
click at [505, 157] on input "range" at bounding box center [676, 156] width 410 height 3
click at [954, 339] on link "Get Started" at bounding box center [961, 341] width 223 height 30
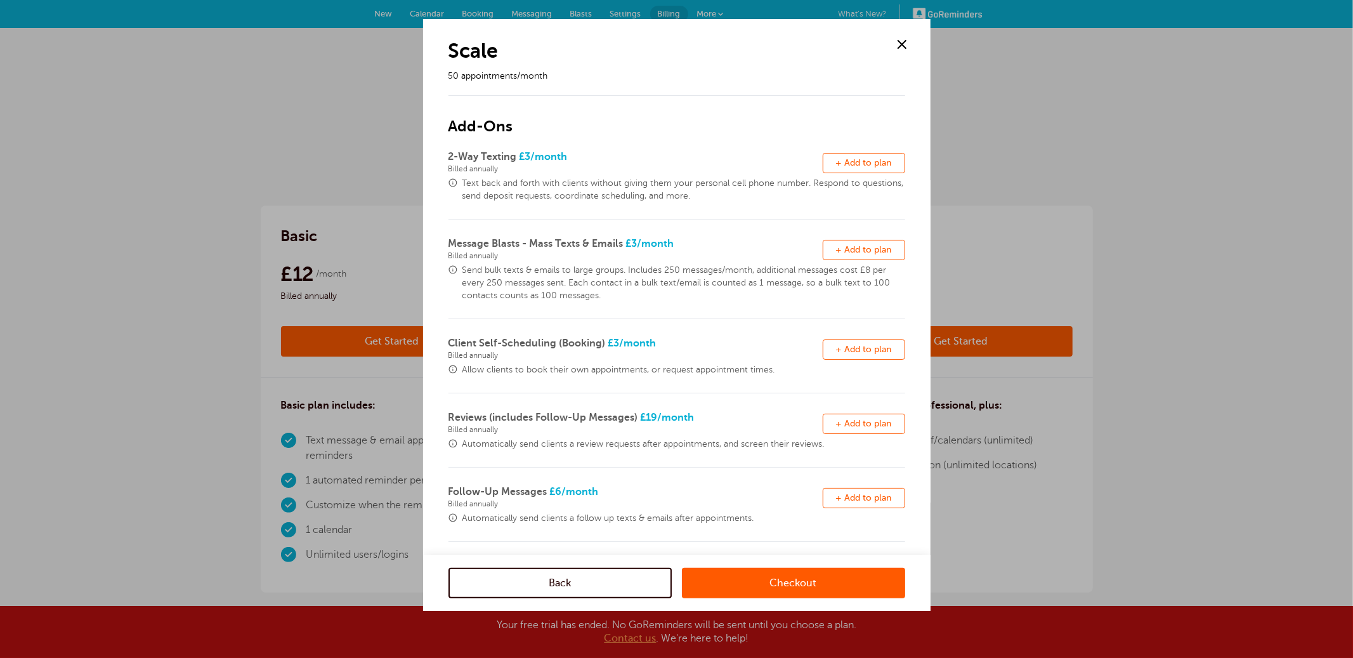
click at [772, 582] on link "Checkout" at bounding box center [793, 583] width 223 height 30
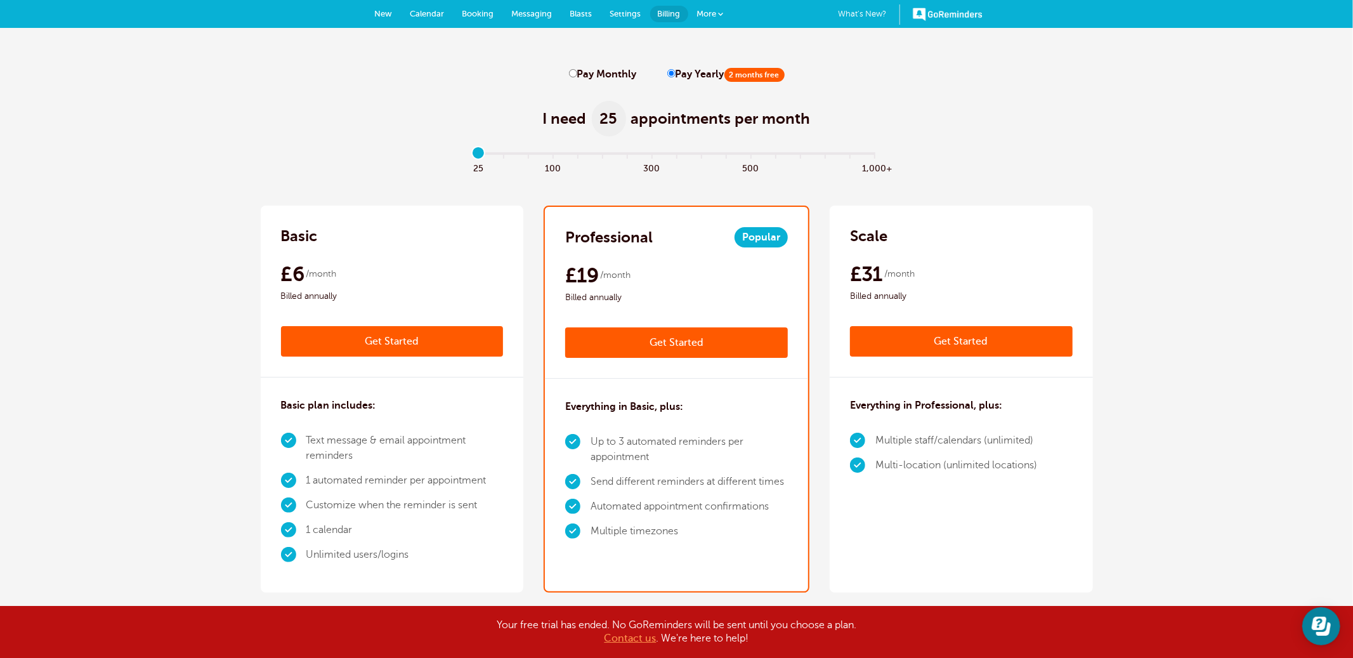
click at [572, 73] on input "Pay Monthly" at bounding box center [573, 73] width 8 height 8
radio input "true"
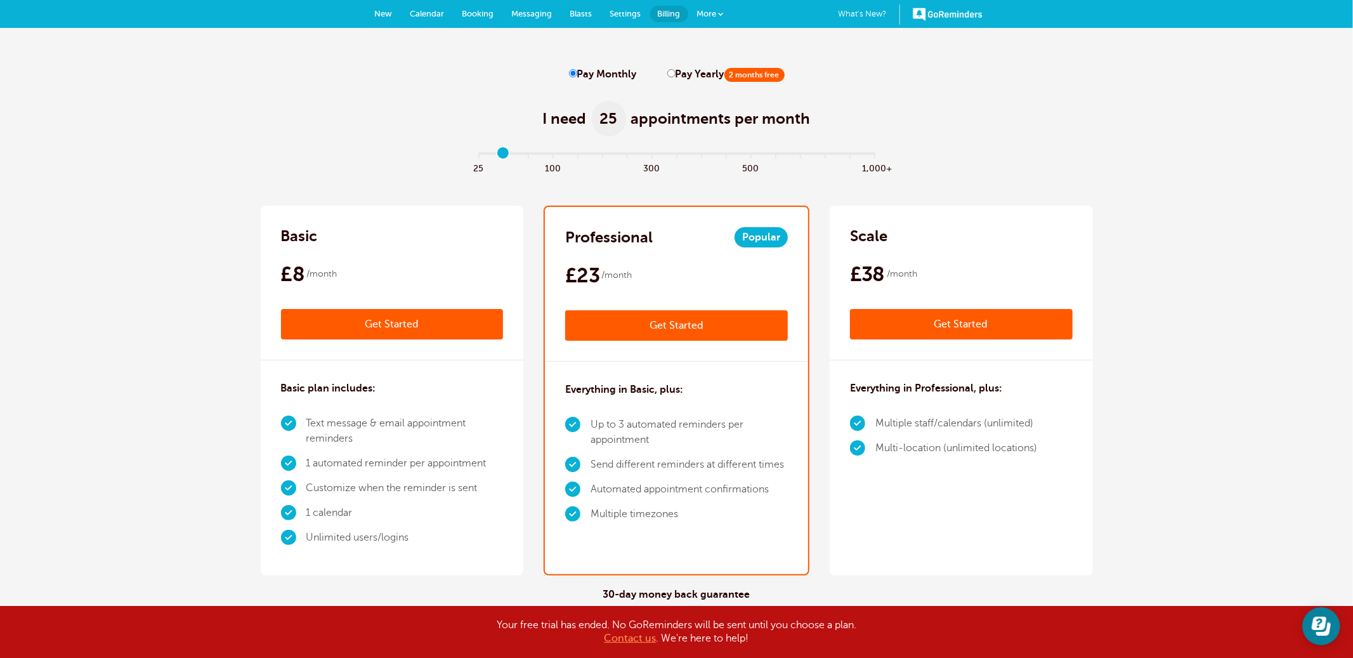
type input "1"
click at [504, 156] on input "range" at bounding box center [676, 156] width 410 height 3
click at [918, 323] on link "Get Started" at bounding box center [961, 324] width 223 height 30
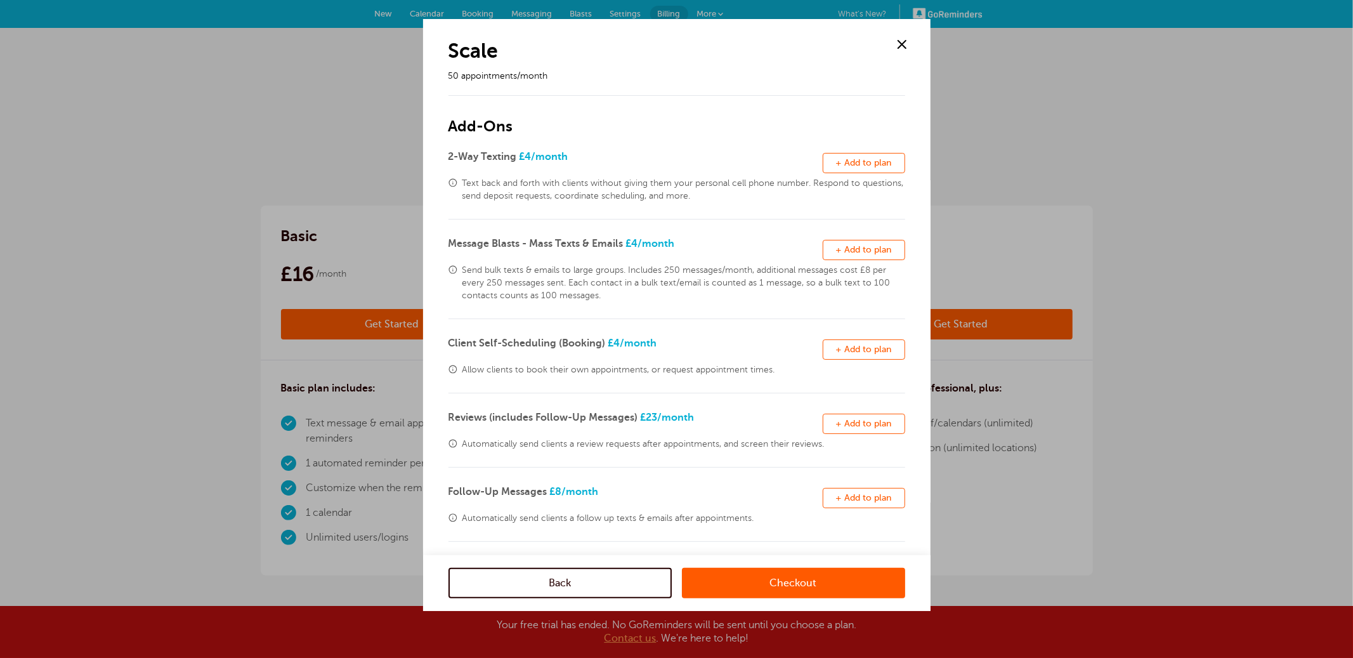
click at [779, 580] on link "Checkout" at bounding box center [793, 583] width 223 height 30
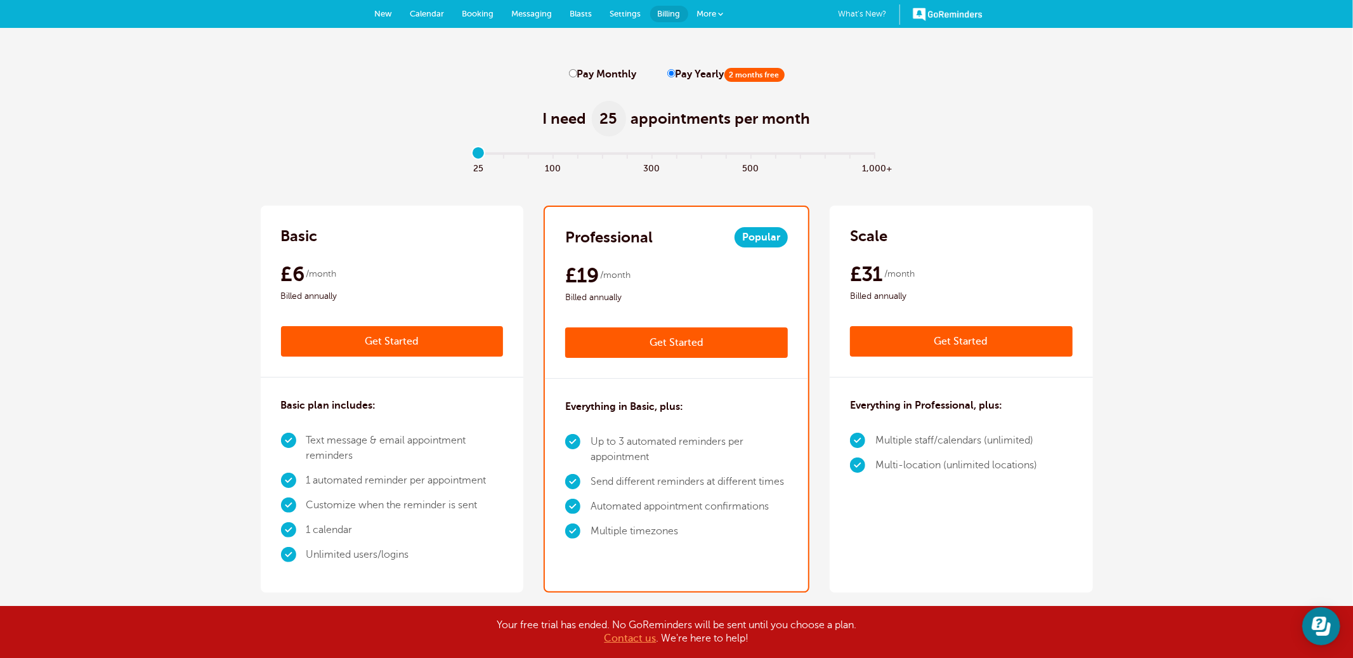
click at [707, 13] on span "More" at bounding box center [707, 14] width 20 height 10
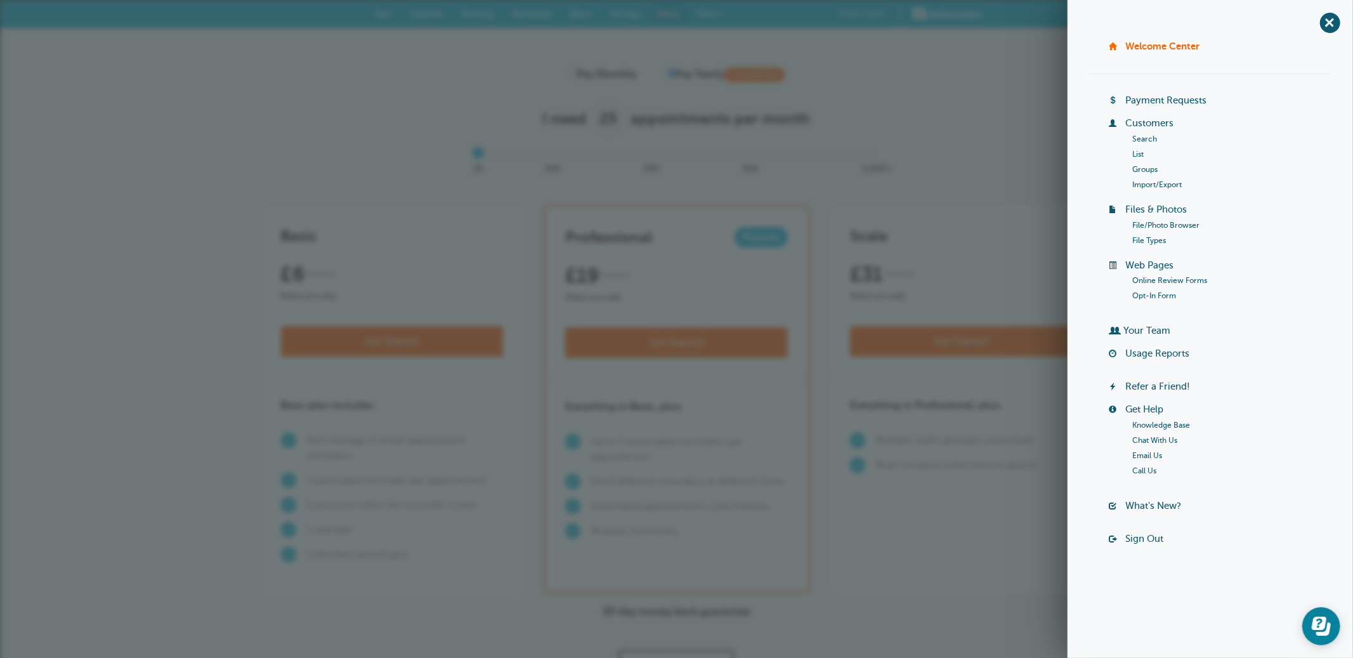
click at [1143, 538] on link "Sign Out" at bounding box center [1144, 538] width 38 height 10
